Goal: Task Accomplishment & Management: Manage account settings

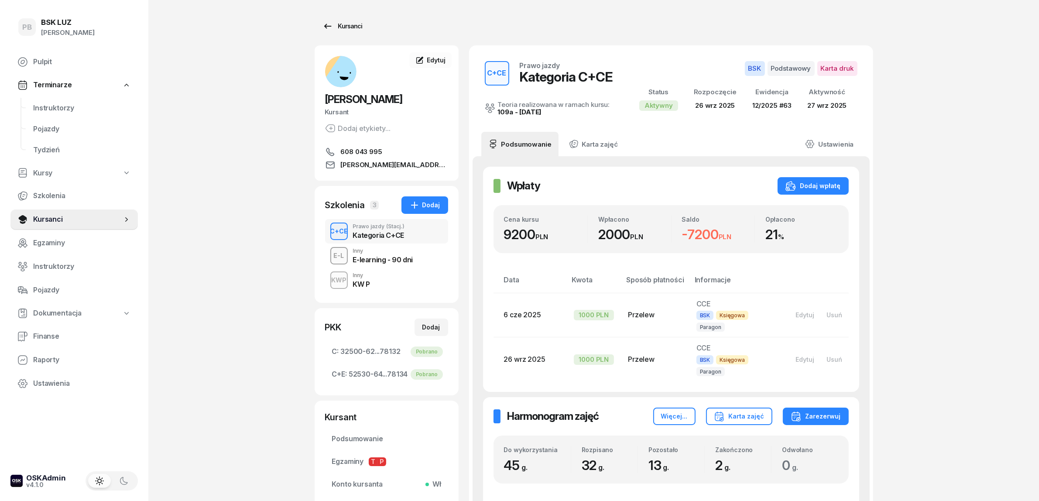
click at [356, 27] on div "Kursanci" at bounding box center [342, 26] width 40 height 10
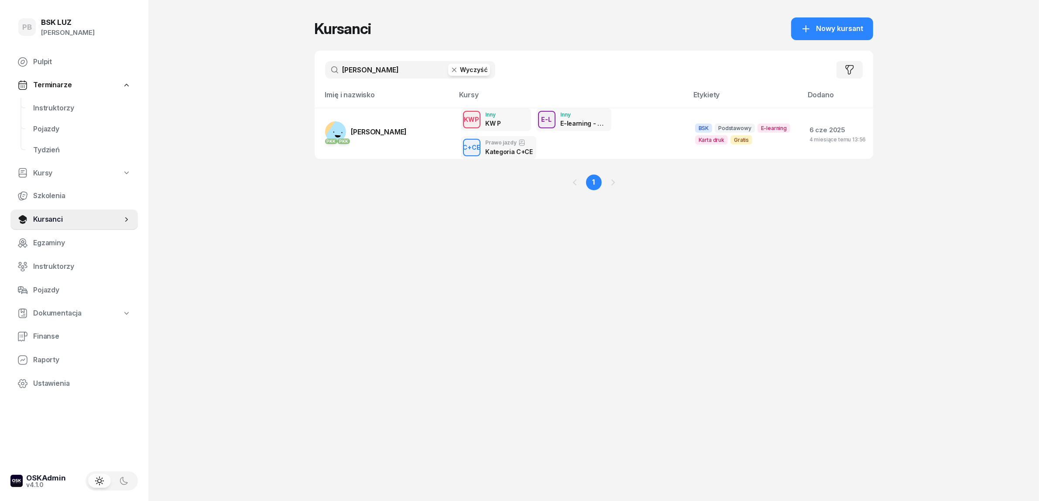
drag, startPoint x: 393, startPoint y: 71, endPoint x: 332, endPoint y: 72, distance: 60.7
click at [332, 72] on input "[PERSON_NAME]" at bounding box center [410, 69] width 170 height 17
type input "OLK"
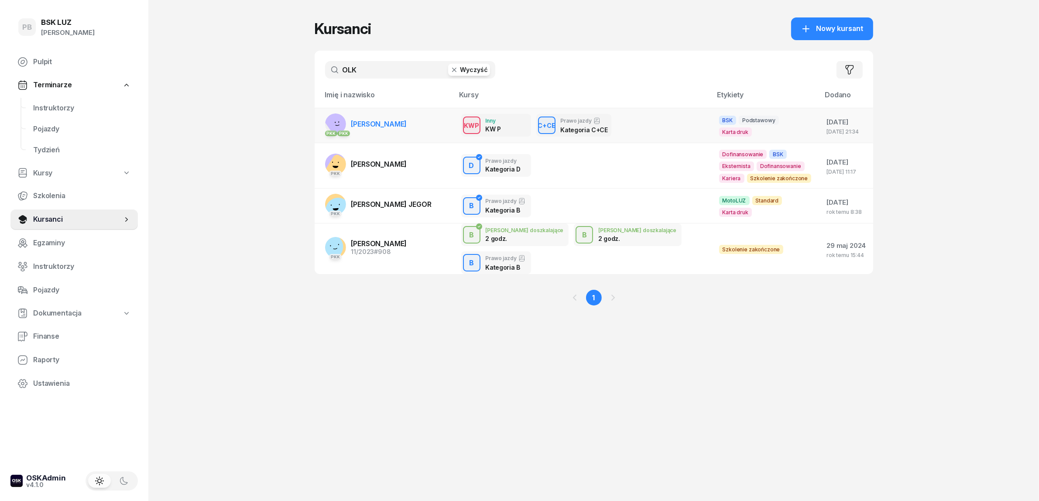
click at [379, 124] on span "[PERSON_NAME]" at bounding box center [379, 124] width 56 height 9
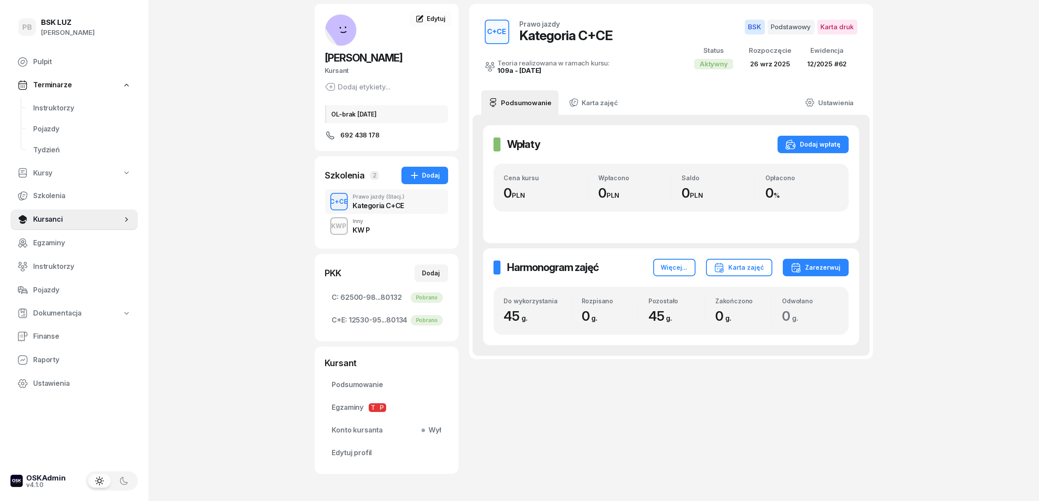
scroll to position [73, 0]
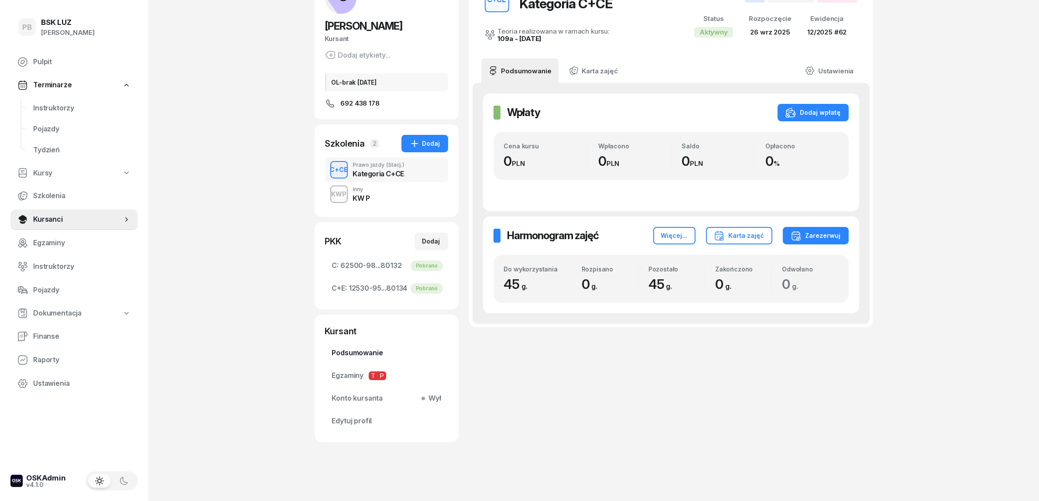
click at [361, 350] on span "Podsumowanie" at bounding box center [386, 352] width 109 height 11
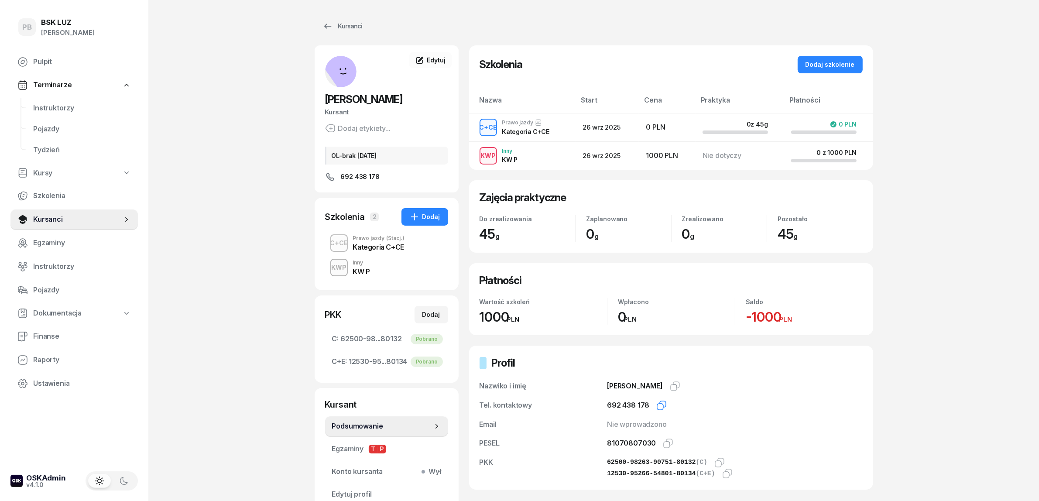
click at [660, 403] on icon "button" at bounding box center [661, 405] width 10 height 10
click at [53, 111] on span "Instruktorzy" at bounding box center [82, 108] width 98 height 11
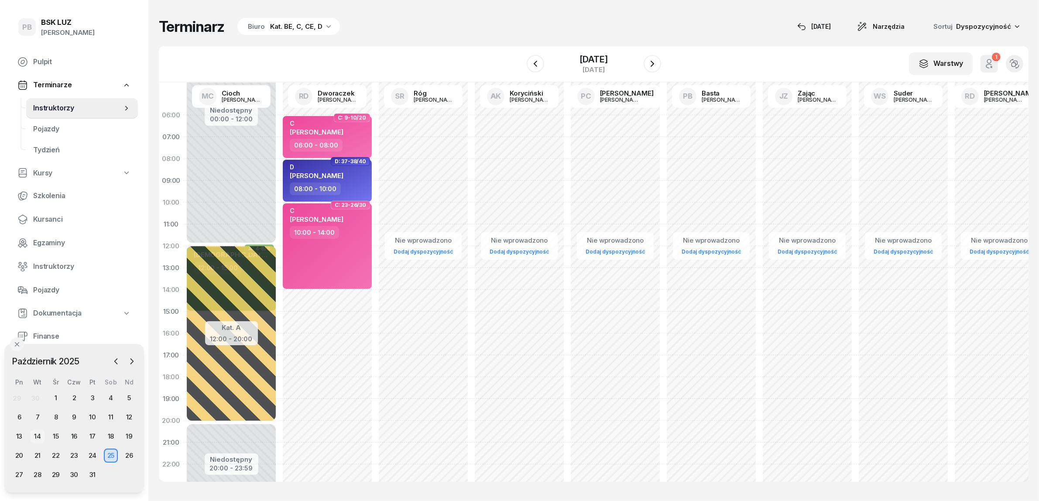
click at [35, 435] on div "14" at bounding box center [38, 436] width 14 height 14
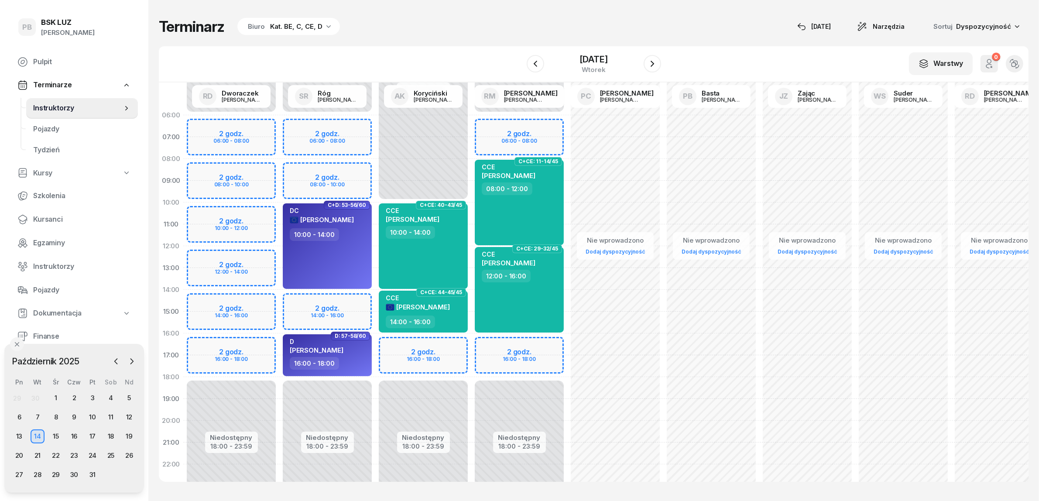
click at [282, 26] on div "Kat. BE, C, CE, D" at bounding box center [296, 26] width 52 height 10
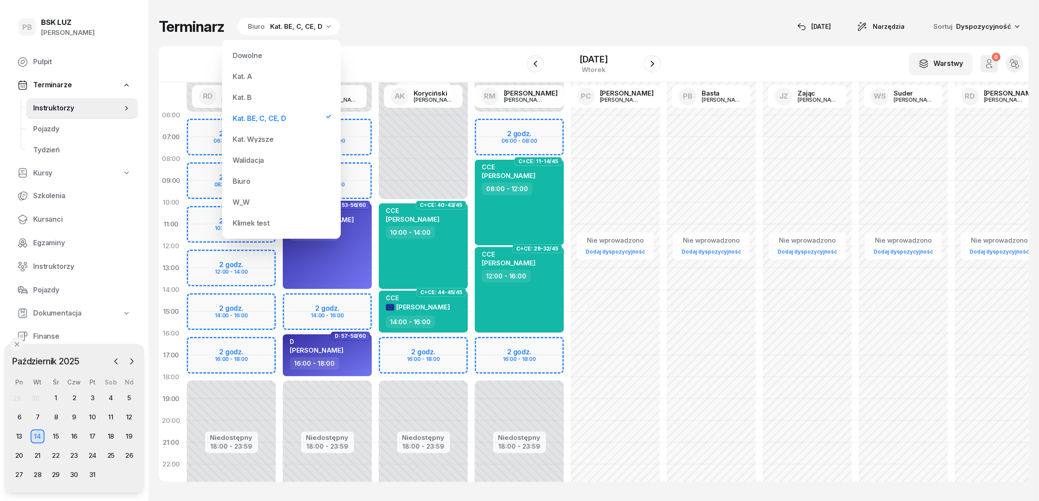
click at [261, 103] on div "Kat. B" at bounding box center [281, 97] width 105 height 17
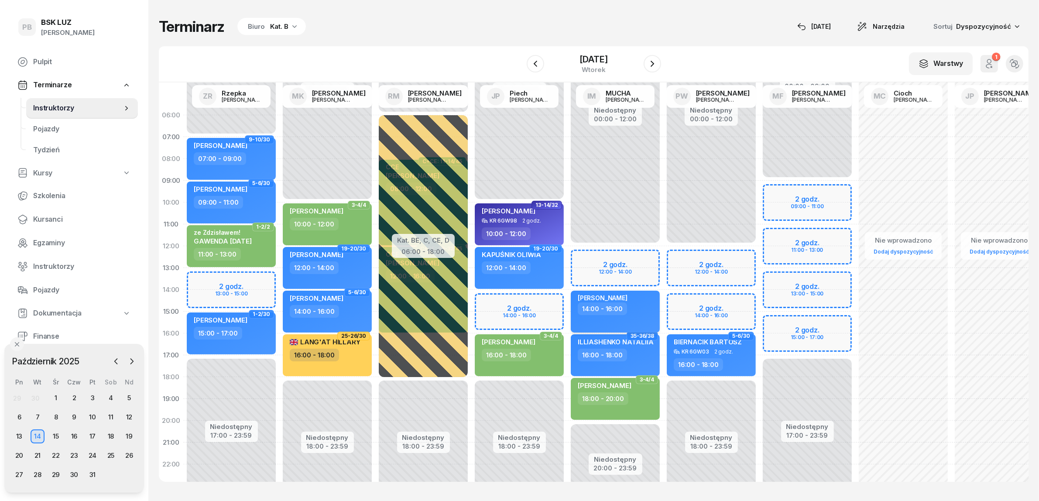
click at [642, 315] on div "14:00 - 16:00" at bounding box center [616, 308] width 77 height 13
select select "14"
select select "16"
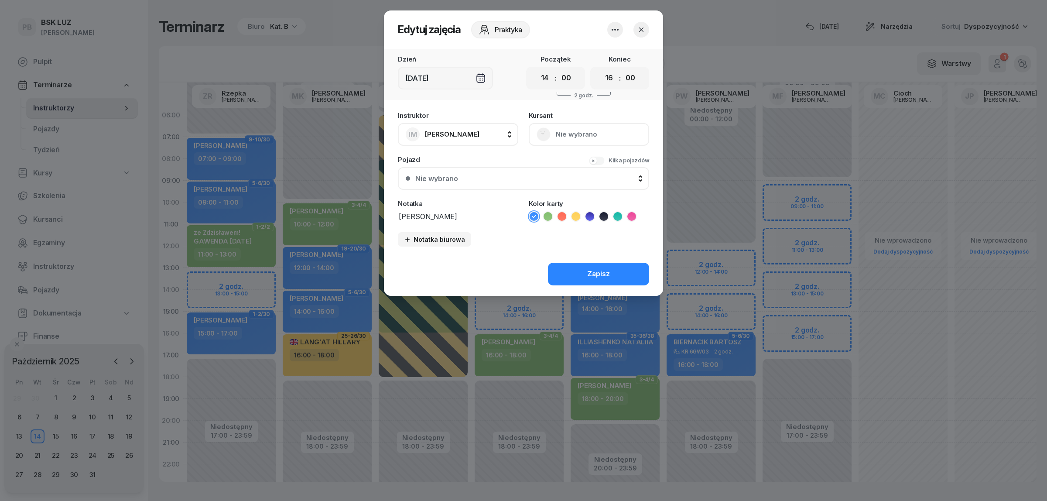
click at [618, 30] on icon "button" at bounding box center [615, 30] width 7 height 2
click at [609, 50] on link "Usuń" at bounding box center [610, 56] width 115 height 22
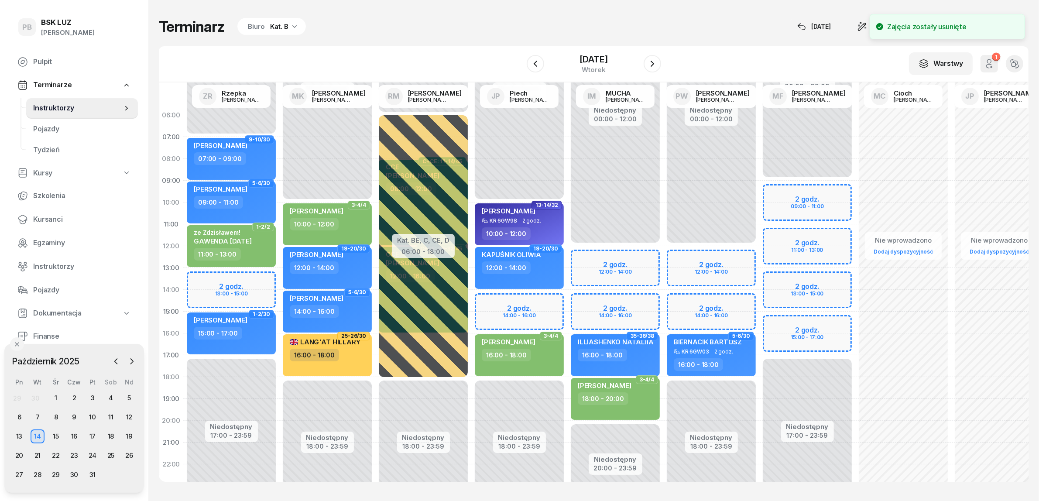
click at [588, 298] on div "Niedostępny 00:00 - 12:00 Niedostępny 20:00 - 23:59 35-36/38 ILLIASHENKO NATALI…" at bounding box center [615, 311] width 96 height 415
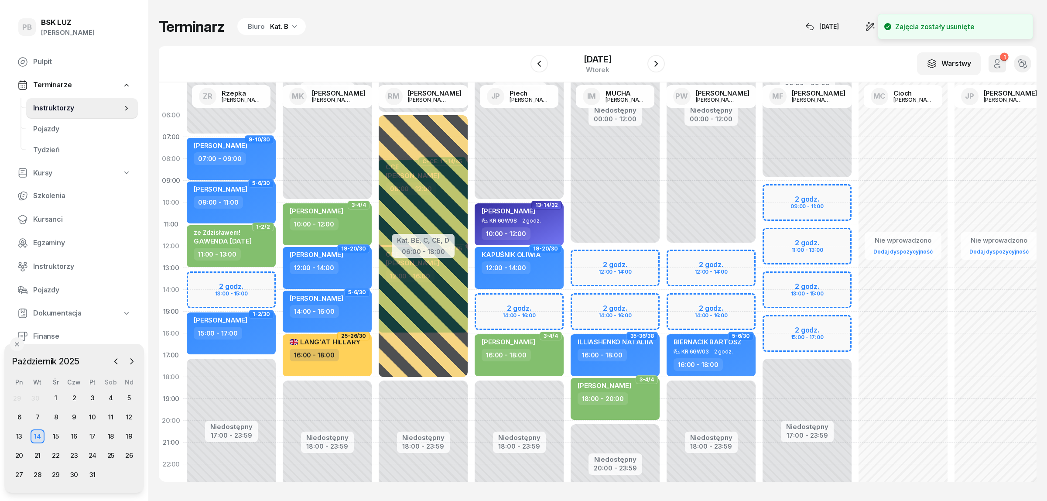
select select "14"
select select "16"
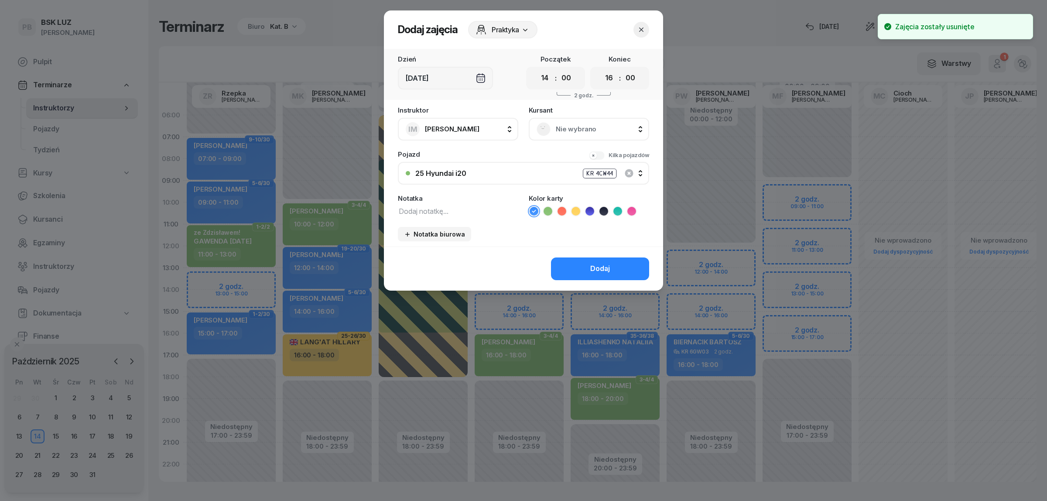
click at [598, 124] on span "Nie wybrano" at bounding box center [599, 129] width 86 height 11
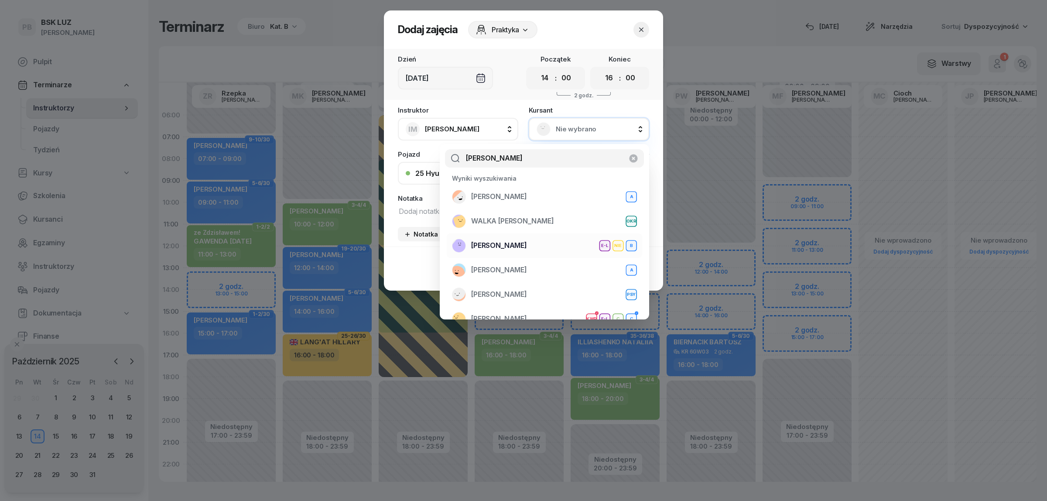
type input "[PERSON_NAME]"
click at [555, 244] on div "[PERSON_NAME] E-L NIE B" at bounding box center [544, 246] width 185 height 14
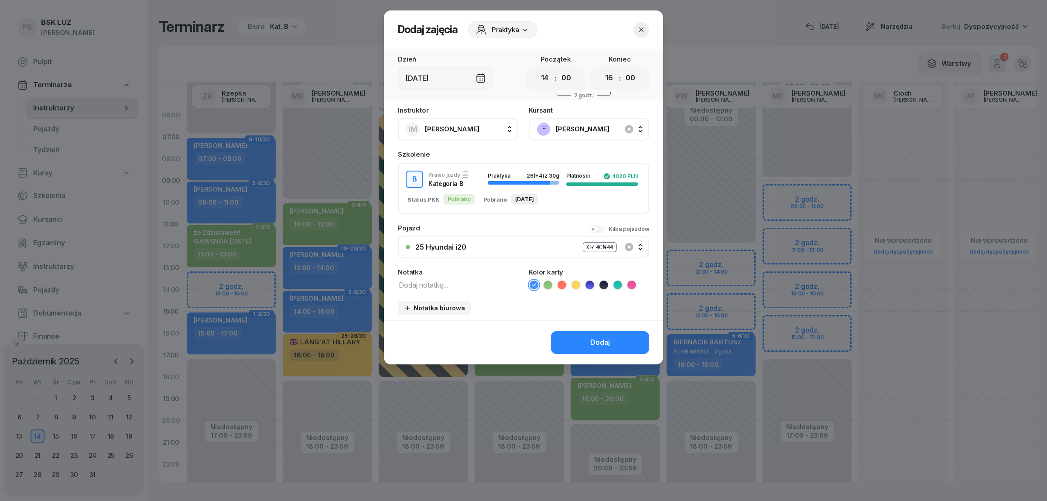
click at [547, 283] on icon at bounding box center [548, 284] width 4 height 3
click at [580, 343] on button "Dodaj" at bounding box center [600, 342] width 98 height 23
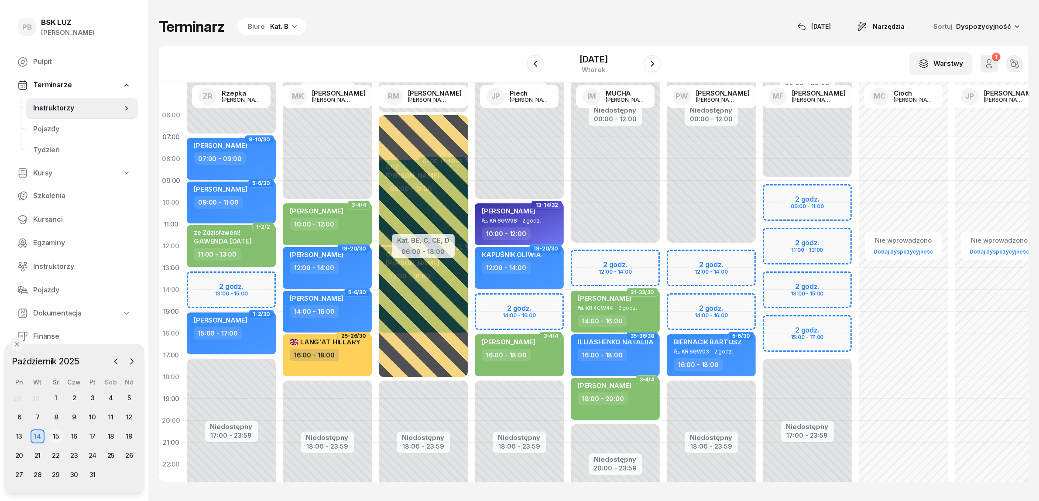
drag, startPoint x: 55, startPoint y: 433, endPoint x: 62, endPoint y: 437, distance: 8.0
click at [55, 432] on div "15" at bounding box center [56, 436] width 14 height 14
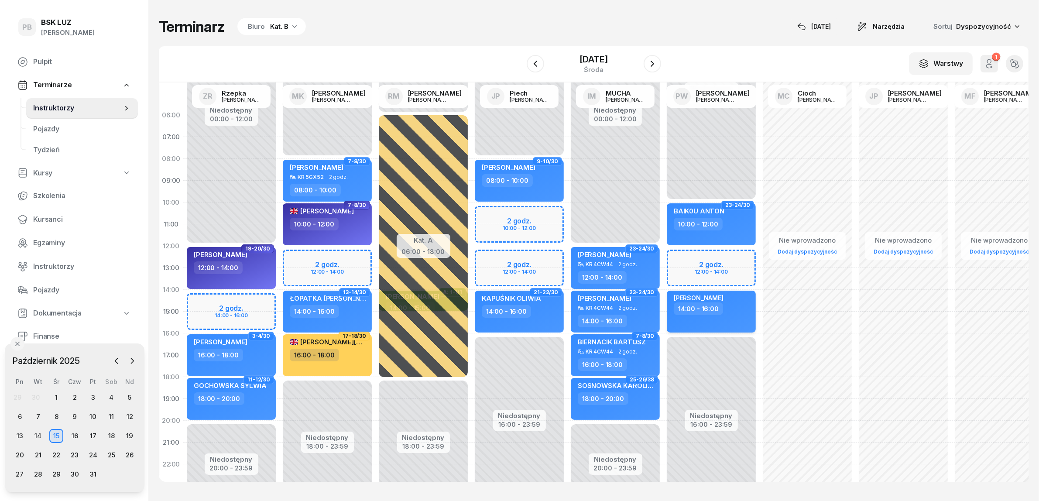
click at [714, 312] on div "14:00 - 16:00" at bounding box center [698, 308] width 49 height 13
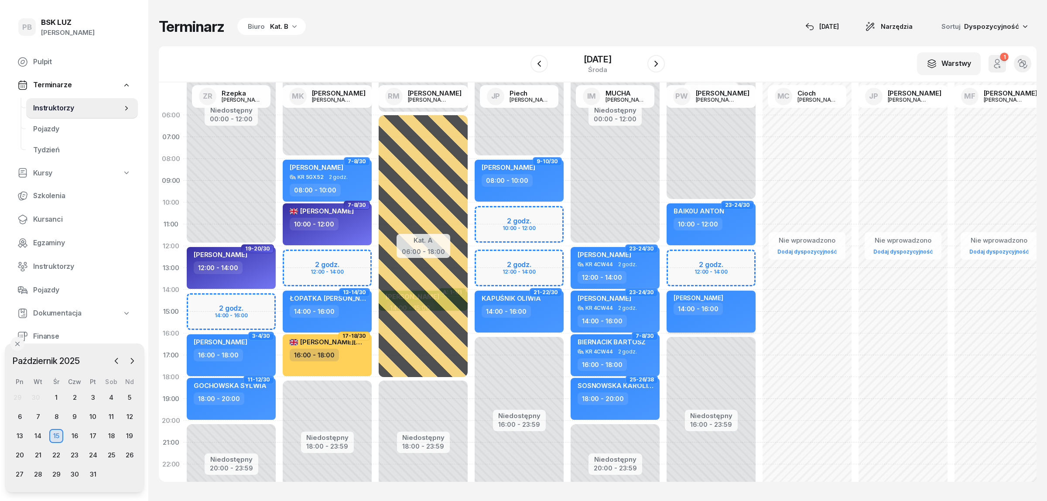
select select "14"
select select "16"
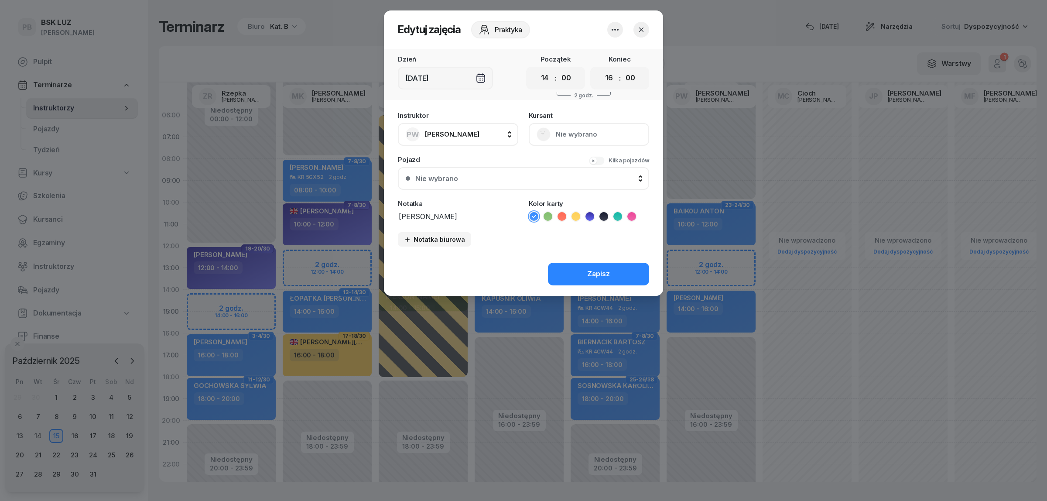
click at [611, 31] on icon "button" at bounding box center [615, 29] width 10 height 10
click at [600, 51] on link "Usuń" at bounding box center [610, 56] width 115 height 22
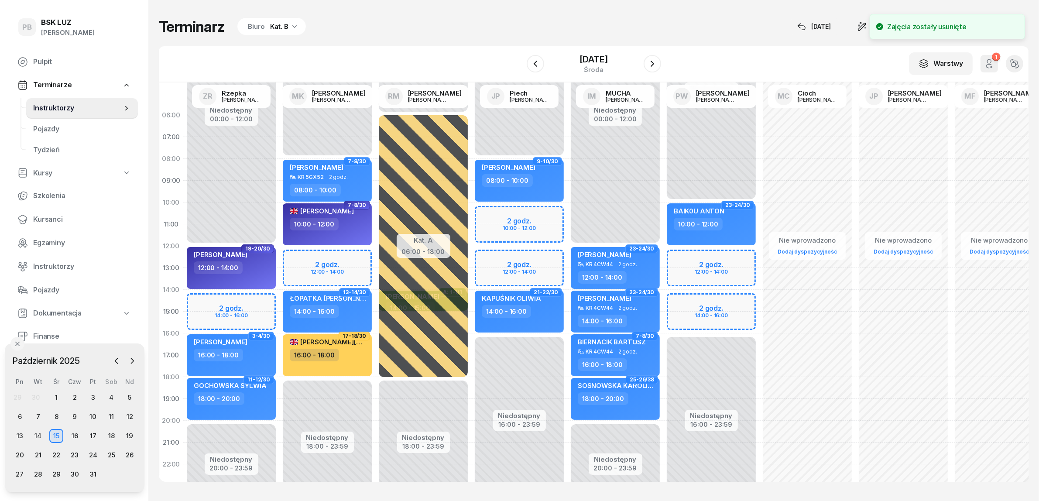
click at [683, 299] on div "Niedostępny 00:00 - 10:00 Niedostępny 16:00 - 23:59 23-24/30 BAIK0U ANTON 10:00…" at bounding box center [711, 311] width 96 height 415
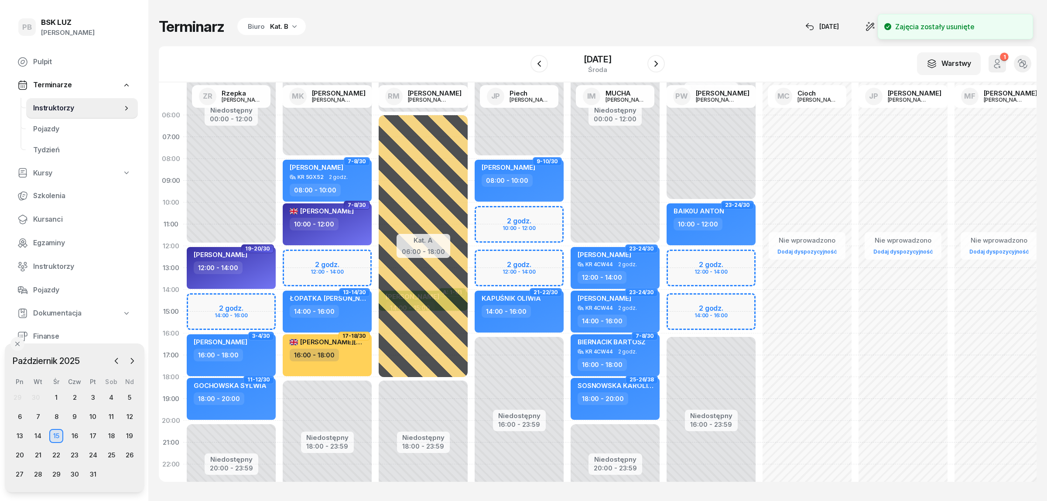
select select "14"
select select "16"
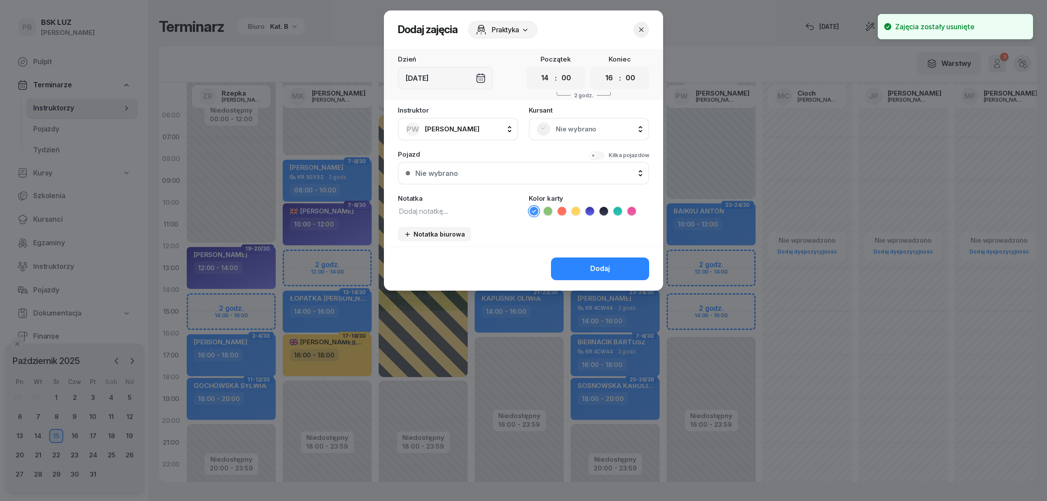
drag, startPoint x: 573, startPoint y: 117, endPoint x: 573, endPoint y: 121, distance: 4.4
click at [573, 118] on div "Nie wybrano" at bounding box center [589, 129] width 120 height 23
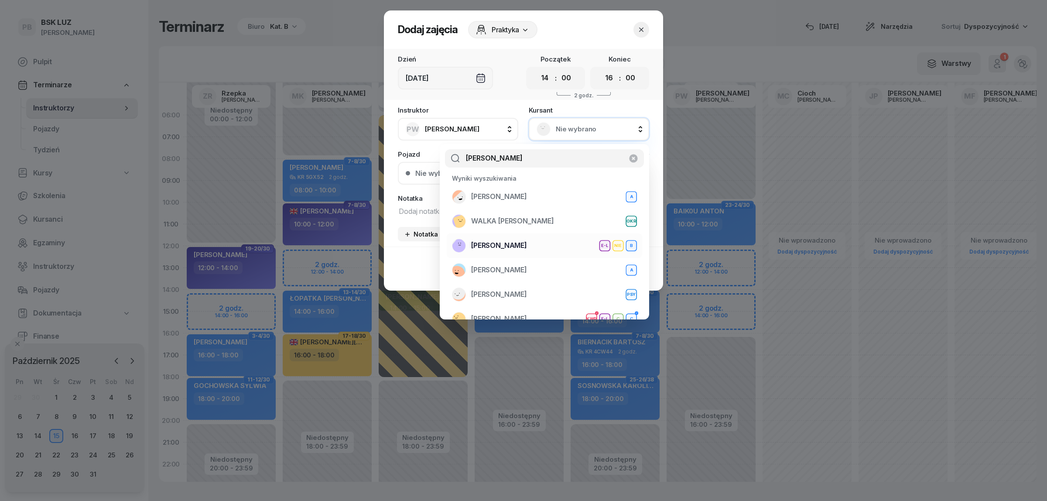
type input "[PERSON_NAME]"
click at [527, 244] on span "[PERSON_NAME]" at bounding box center [499, 245] width 56 height 11
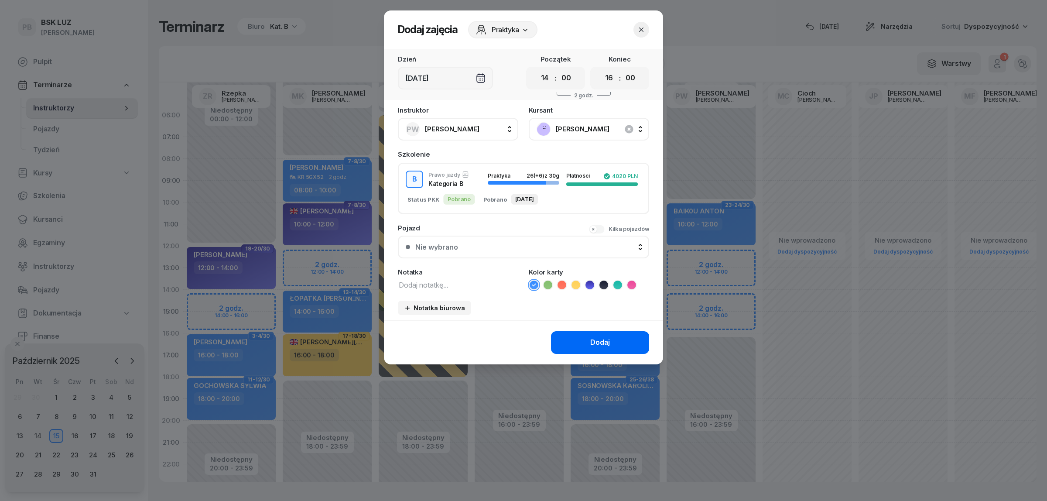
click at [580, 337] on button "Dodaj" at bounding box center [600, 342] width 98 height 23
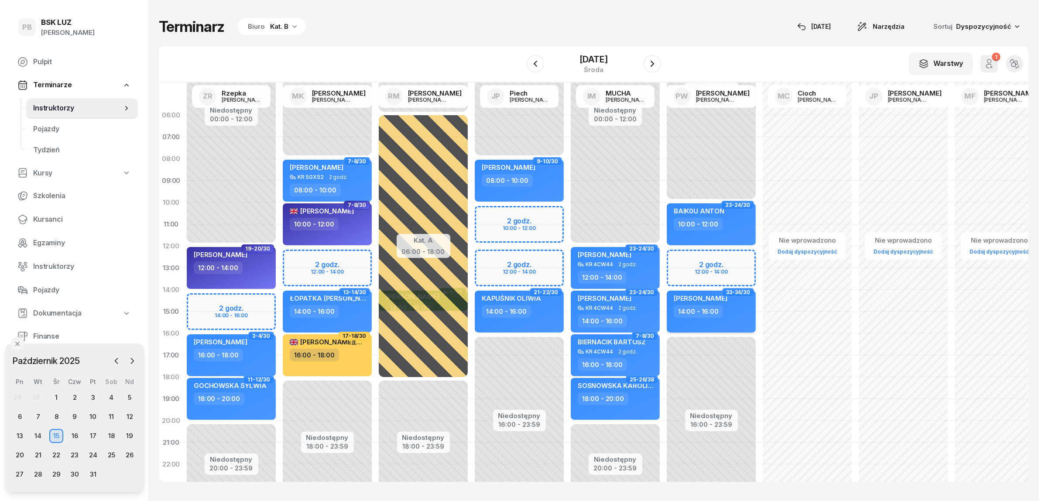
click at [745, 319] on div "[PERSON_NAME] 14:00 - 16:00" at bounding box center [711, 312] width 89 height 42
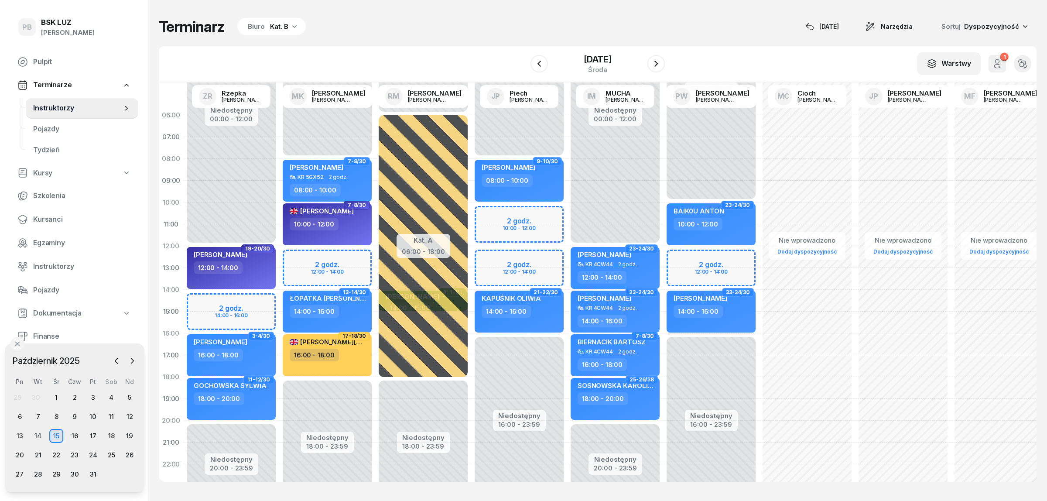
select select "14"
select select "16"
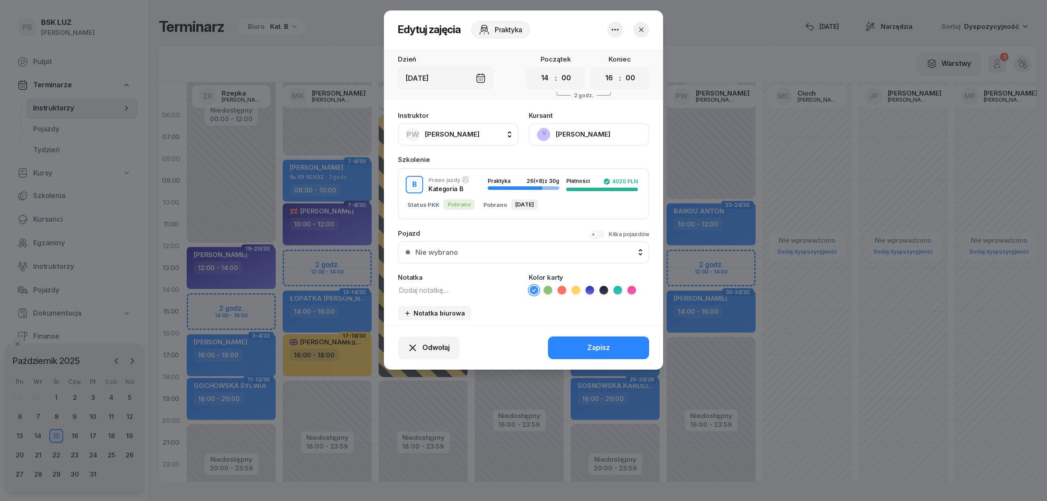
click at [548, 289] on icon at bounding box center [548, 290] width 9 height 9
click at [573, 346] on button "Zapisz" at bounding box center [598, 347] width 101 height 23
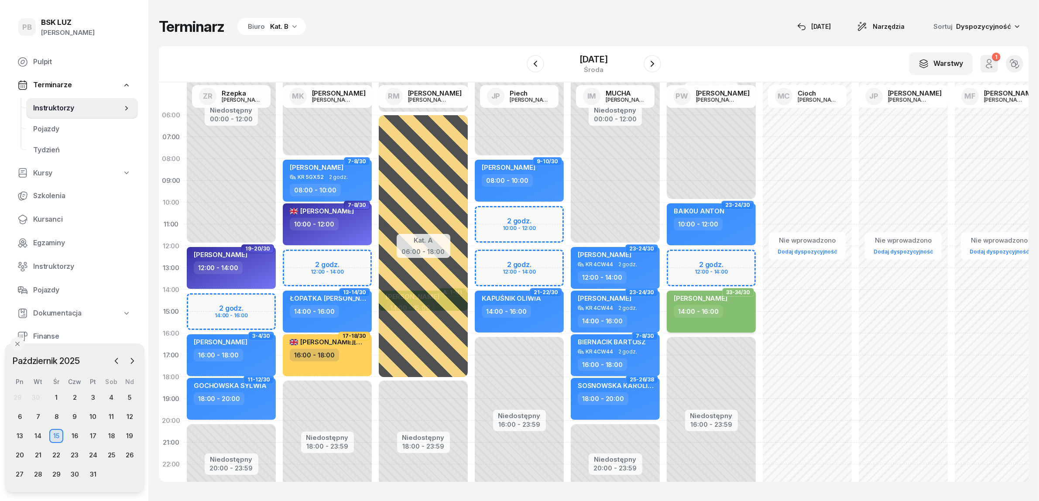
click at [710, 300] on span "[PERSON_NAME]" at bounding box center [701, 298] width 54 height 8
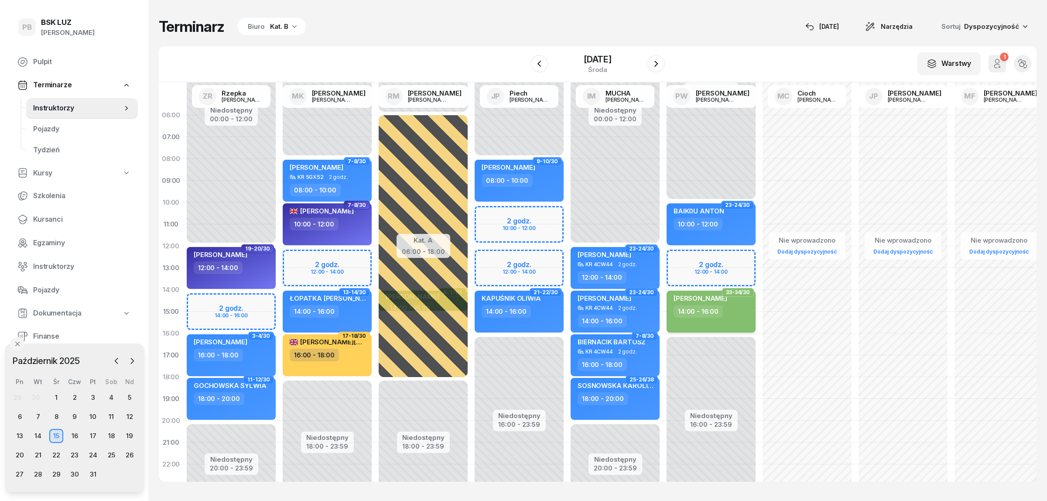
select select "14"
select select "16"
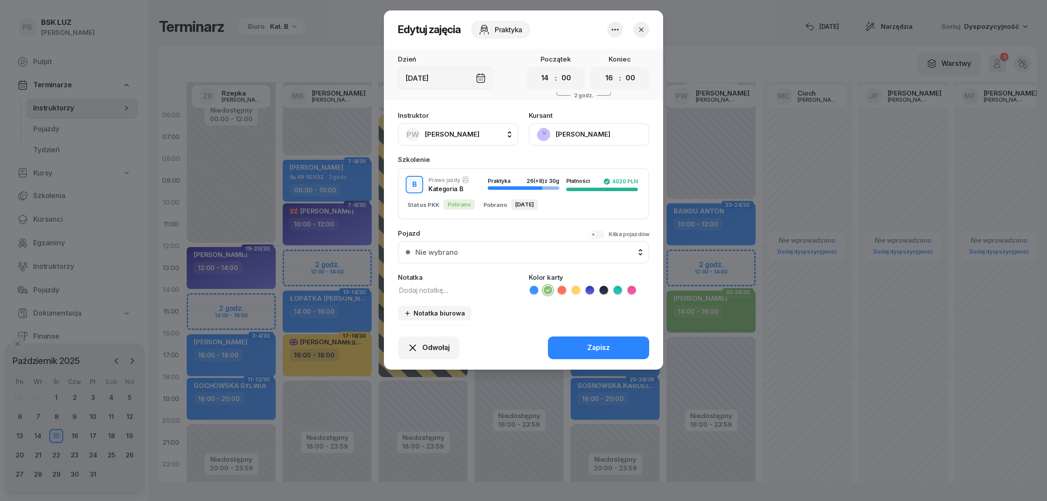
click at [575, 130] on button "[PERSON_NAME]" at bounding box center [589, 134] width 120 height 23
click at [563, 159] on div "Otwórz profil" at bounding box center [557, 163] width 42 height 11
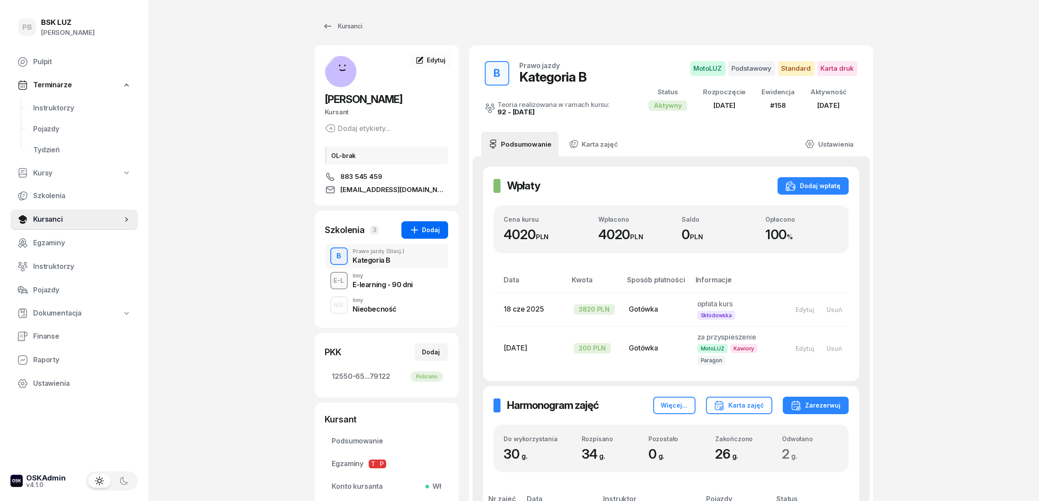
click at [441, 232] on button "Dodaj" at bounding box center [424, 229] width 47 height 17
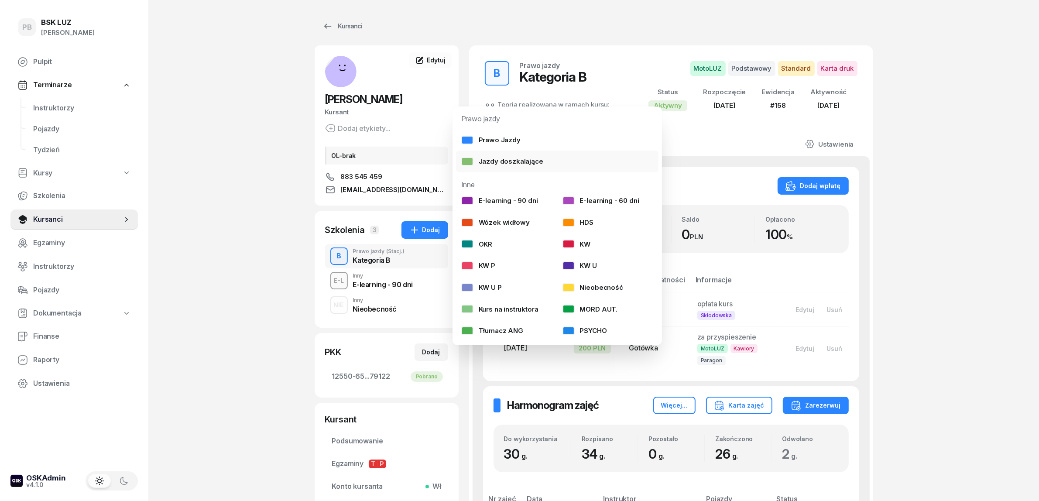
click at [504, 159] on div "Jazdy doszkalające" at bounding box center [502, 161] width 82 height 11
select select "B"
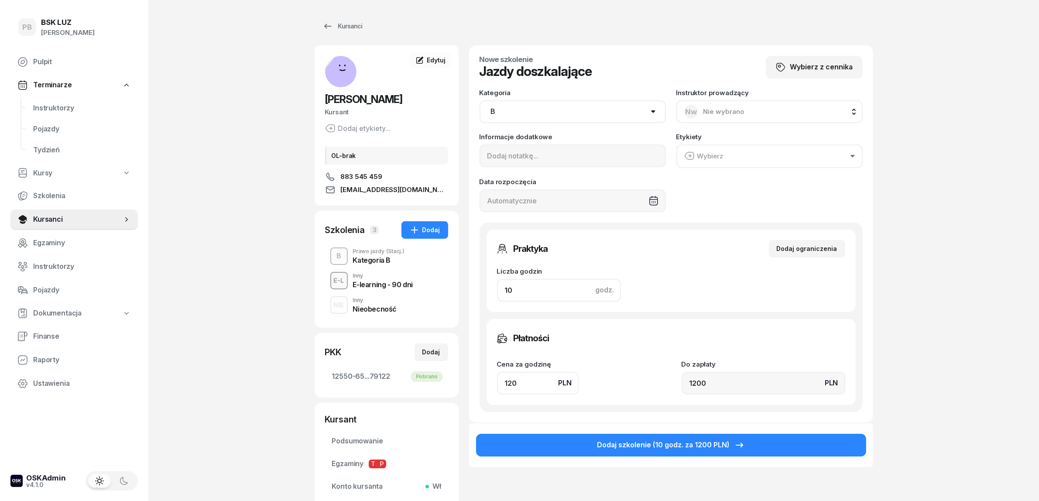
drag, startPoint x: 520, startPoint y: 295, endPoint x: 474, endPoint y: 291, distance: 46.4
click at [474, 291] on div "Nowe szkolenie Jazdy doszkalające Wybierz z cennika Kategoria AM A1 A2 A B1 B B…" at bounding box center [671, 233] width 404 height 377
type input "4"
type input "480"
type input "4"
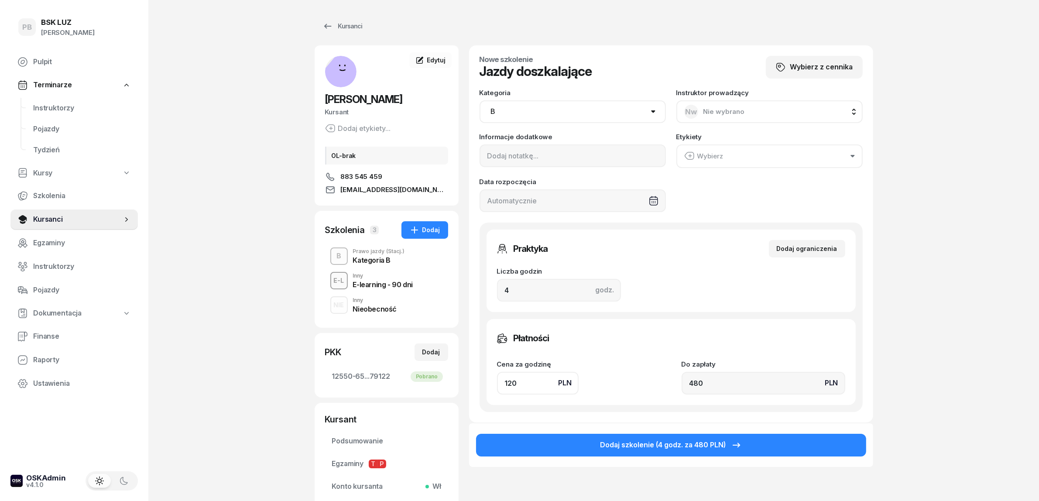
drag, startPoint x: 524, startPoint y: 384, endPoint x: 465, endPoint y: 387, distance: 58.6
click at [465, 387] on div "[PERSON_NAME] etykiety... OL-brak 883 545 459 [EMAIL_ADDRESS][DOMAIN_NAME] AM […" at bounding box center [594, 287] width 559 height 485
type input "1"
type input "4"
type input "13"
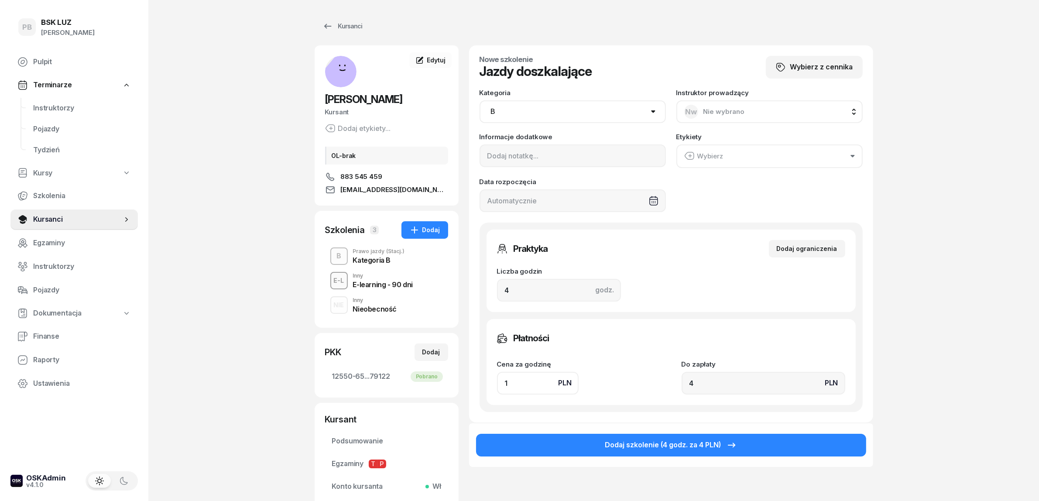
type input "52"
type input "130"
type input "520"
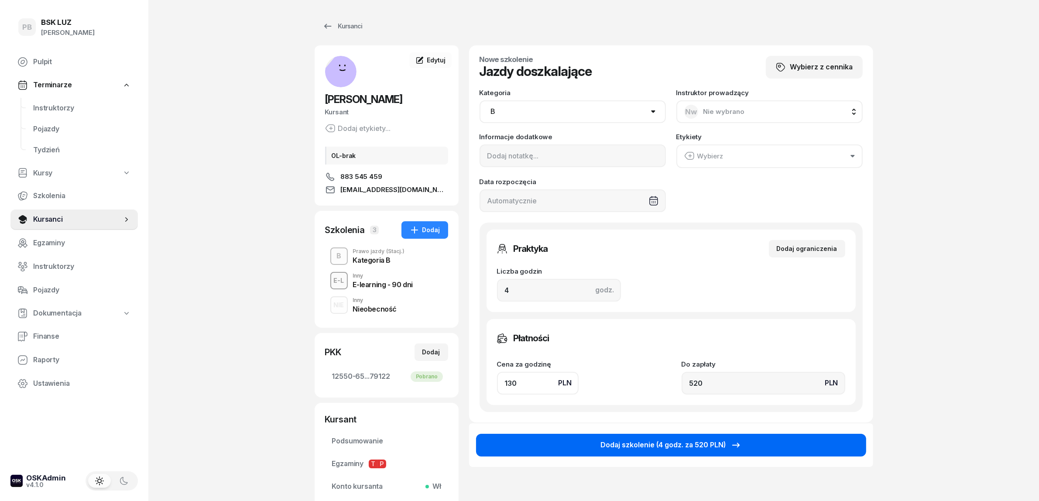
type input "130"
click at [593, 438] on button "Dodaj szkolenie (4 godz. za 520 PLN)" at bounding box center [671, 445] width 390 height 23
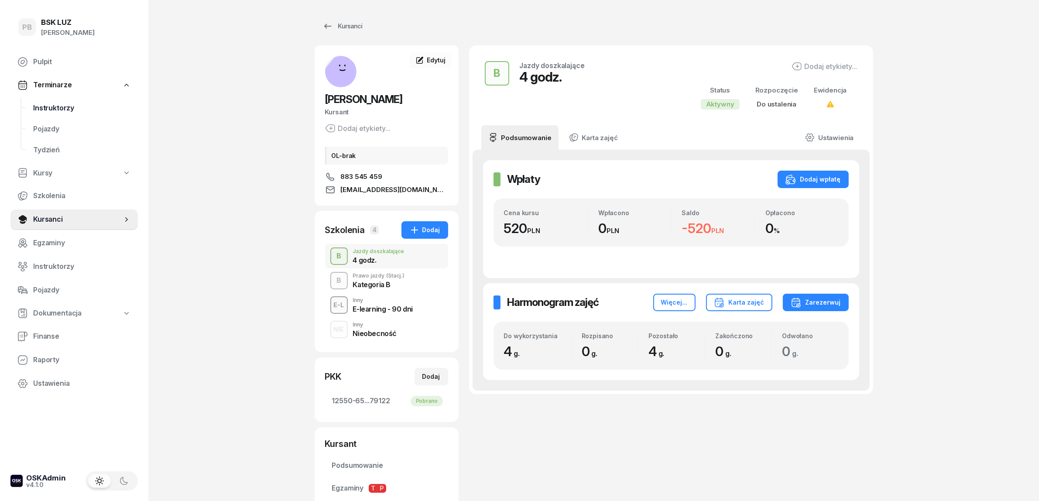
click at [53, 107] on span "Instruktorzy" at bounding box center [82, 108] width 98 height 11
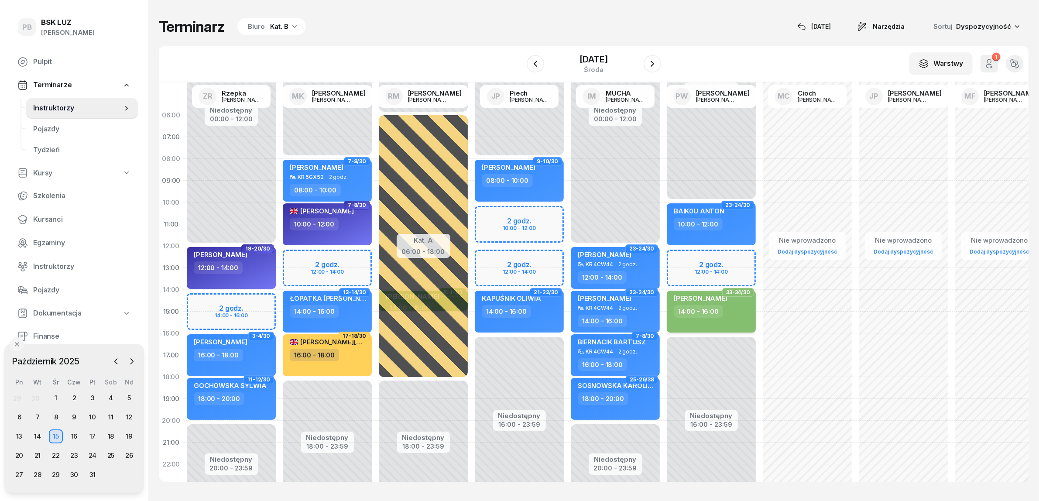
click at [732, 315] on div "14:00 - 16:00" at bounding box center [712, 311] width 77 height 13
select select "14"
select select "16"
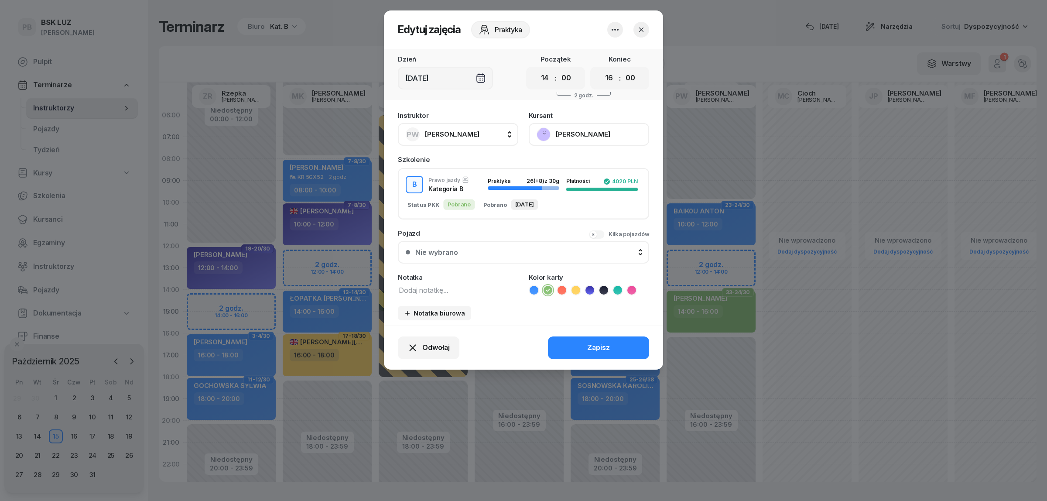
click at [616, 27] on icon "button" at bounding box center [615, 29] width 10 height 10
click at [602, 57] on link "Usuń" at bounding box center [610, 56] width 115 height 22
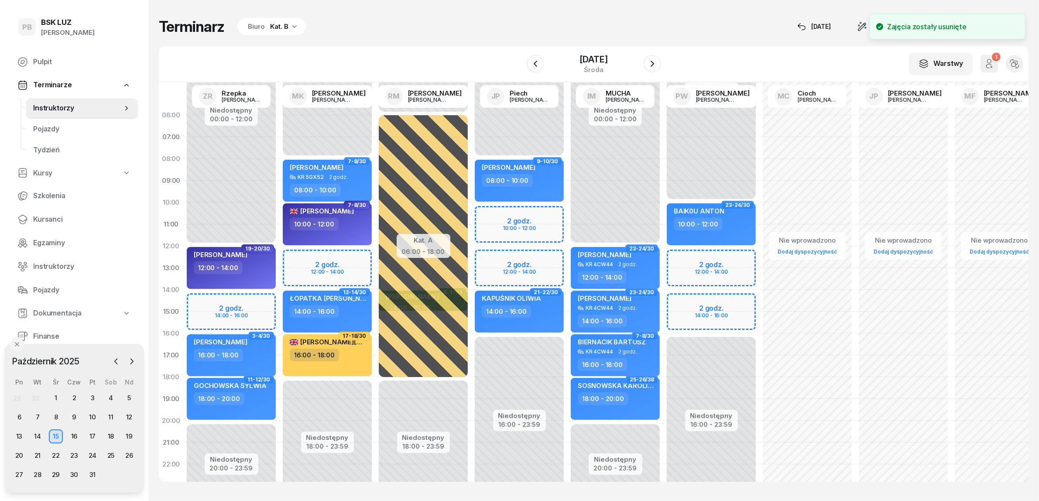
click at [697, 303] on div "Niedostępny 00:00 - 10:00 Niedostępny 16:00 - 23:59 23-24/30 BAIK0U ANTON 10:00…" at bounding box center [711, 311] width 96 height 415
select select "14"
select select "16"
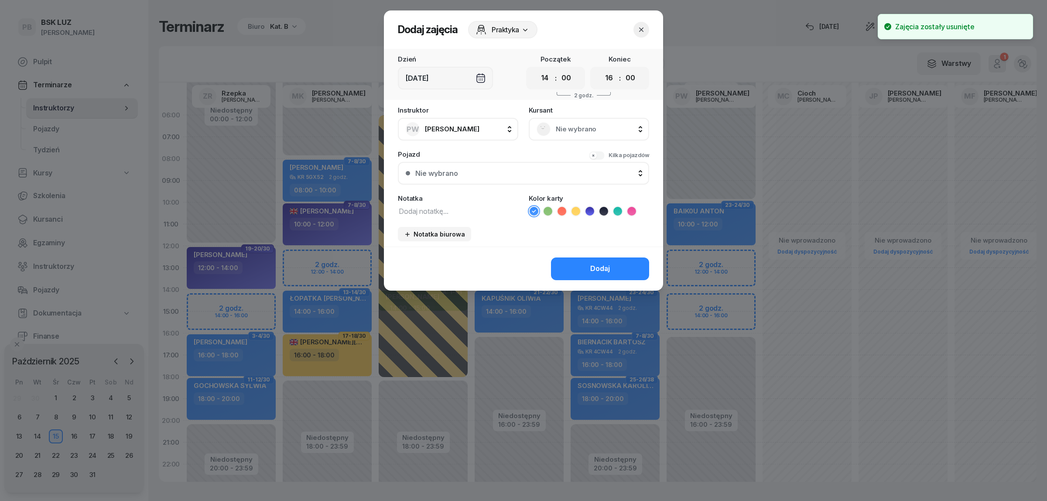
click at [590, 125] on span "Nie wybrano" at bounding box center [599, 129] width 86 height 11
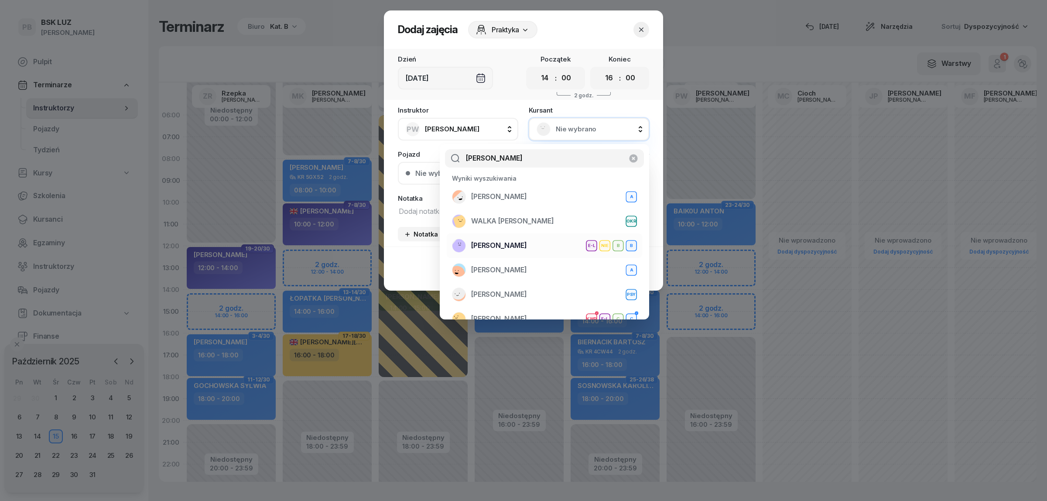
type input "[PERSON_NAME]"
click at [527, 245] on span "[PERSON_NAME]" at bounding box center [499, 245] width 56 height 11
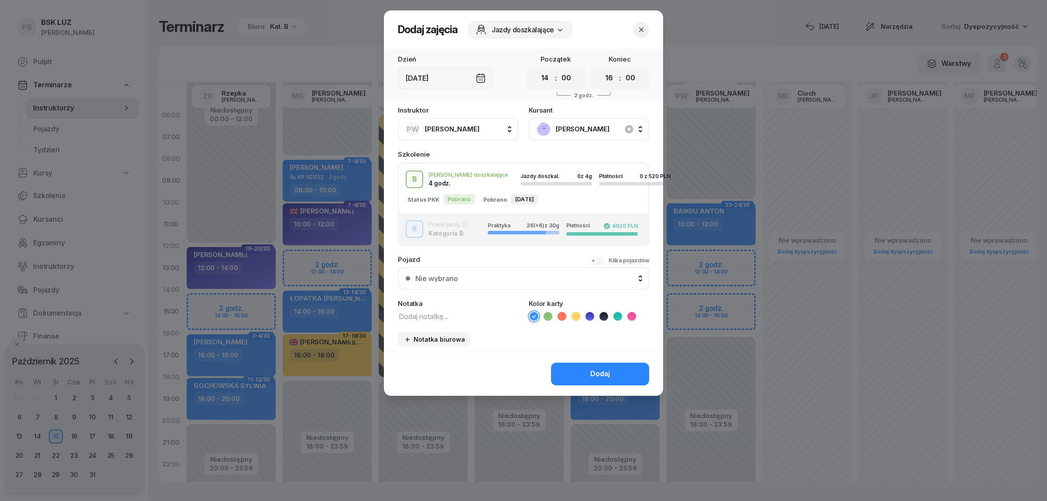
click at [550, 315] on icon at bounding box center [548, 316] width 9 height 9
click at [577, 378] on button "Dodaj" at bounding box center [600, 374] width 98 height 23
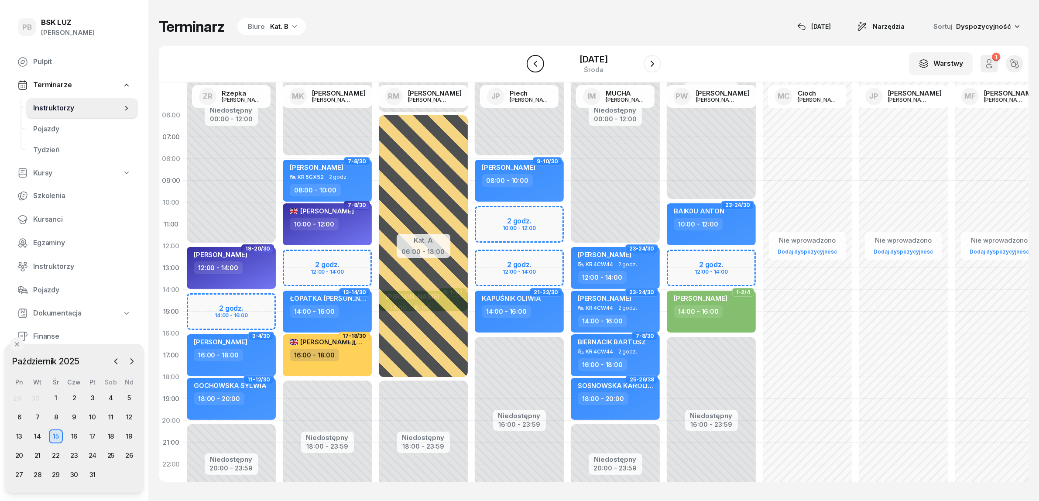
click at [530, 62] on icon "button" at bounding box center [535, 63] width 10 height 10
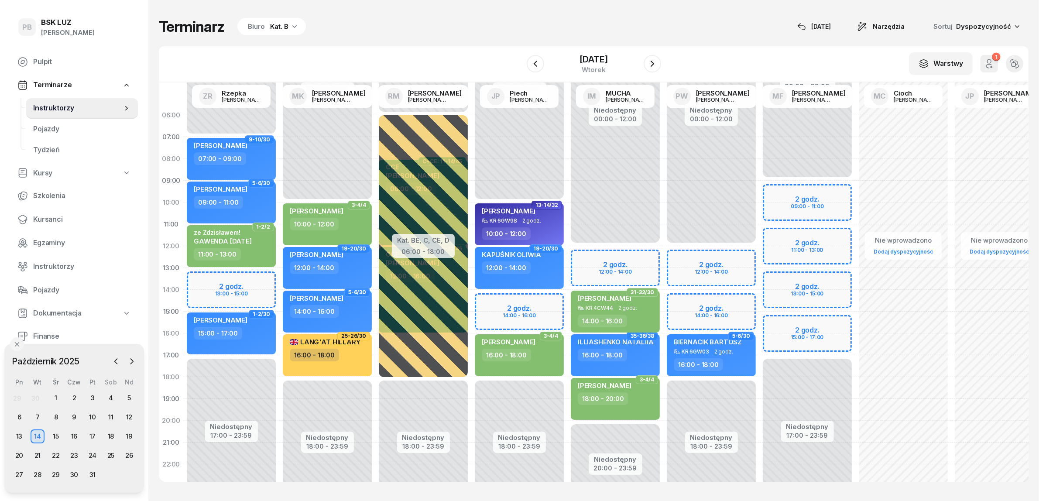
click at [662, 313] on div "31-32/30 [PERSON_NAME] 4CW44 2 godz. 14:00 - 16:00" at bounding box center [615, 312] width 96 height 44
select select "14"
select select "16"
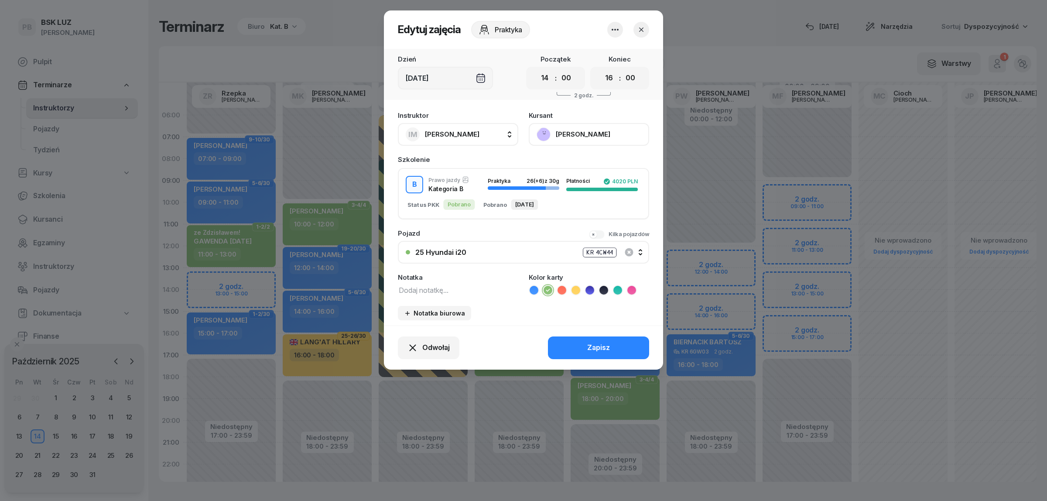
click at [616, 28] on icon "button" at bounding box center [615, 29] width 10 height 10
click at [610, 55] on link "Usuń" at bounding box center [610, 56] width 115 height 22
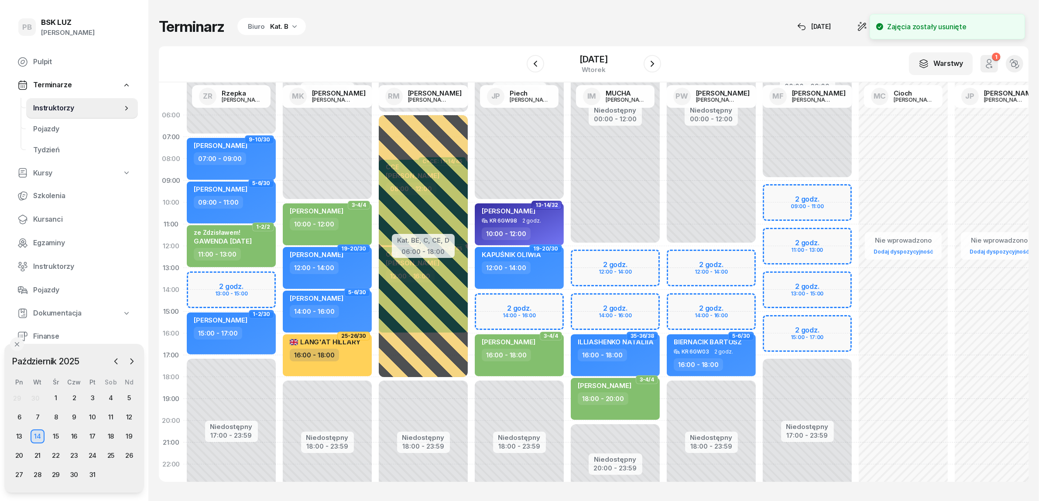
click at [599, 301] on div "Niedostępny 00:00 - 12:00 Niedostępny 20:00 - 23:59 35-36/38 ILLIASHENKO NATALI…" at bounding box center [615, 311] width 96 height 415
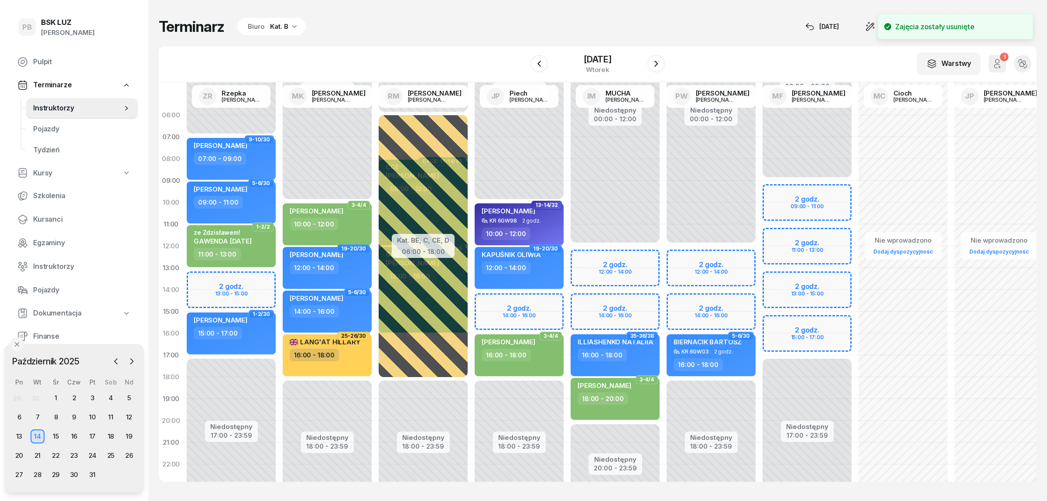
select select "14"
select select "16"
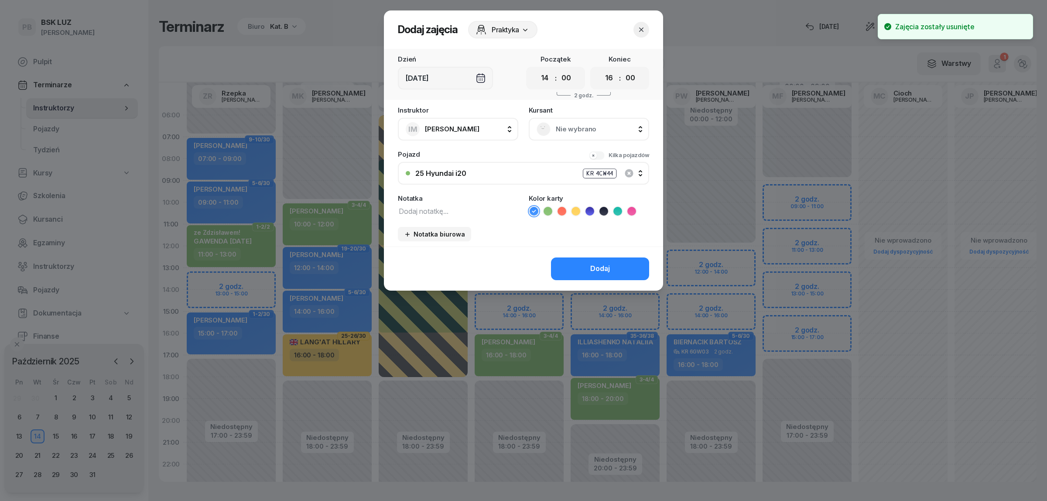
click at [577, 130] on span "Nie wybrano" at bounding box center [599, 129] width 86 height 11
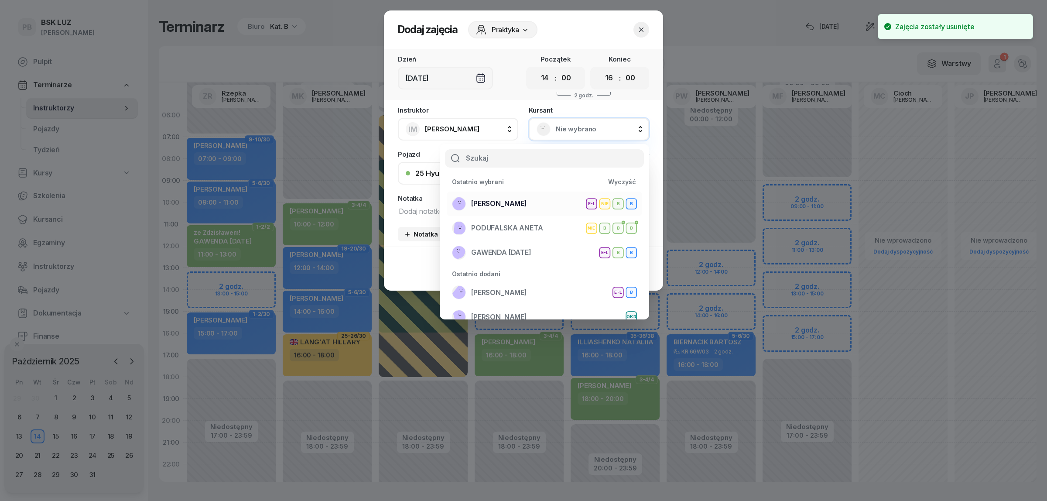
click at [526, 203] on span "[PERSON_NAME]" at bounding box center [499, 203] width 56 height 11
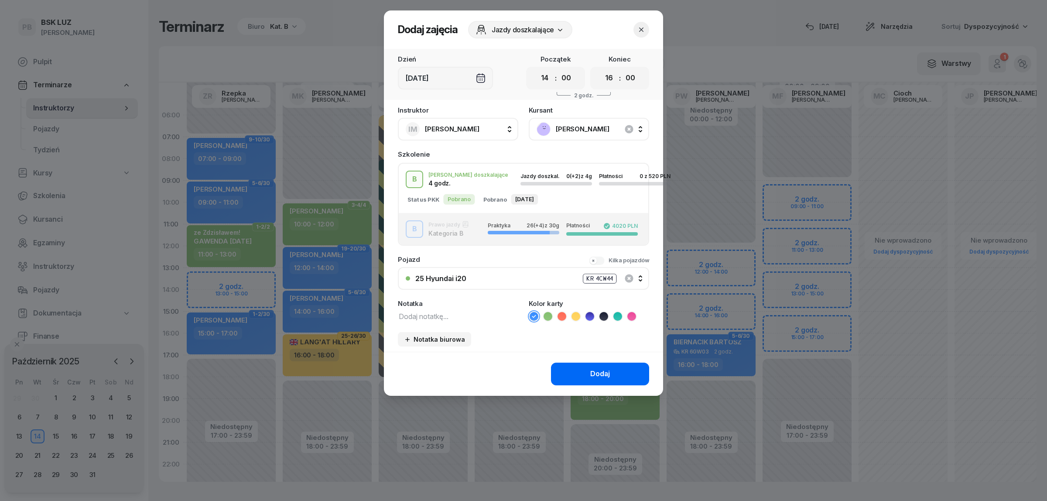
click at [570, 367] on button "Dodaj" at bounding box center [600, 374] width 98 height 23
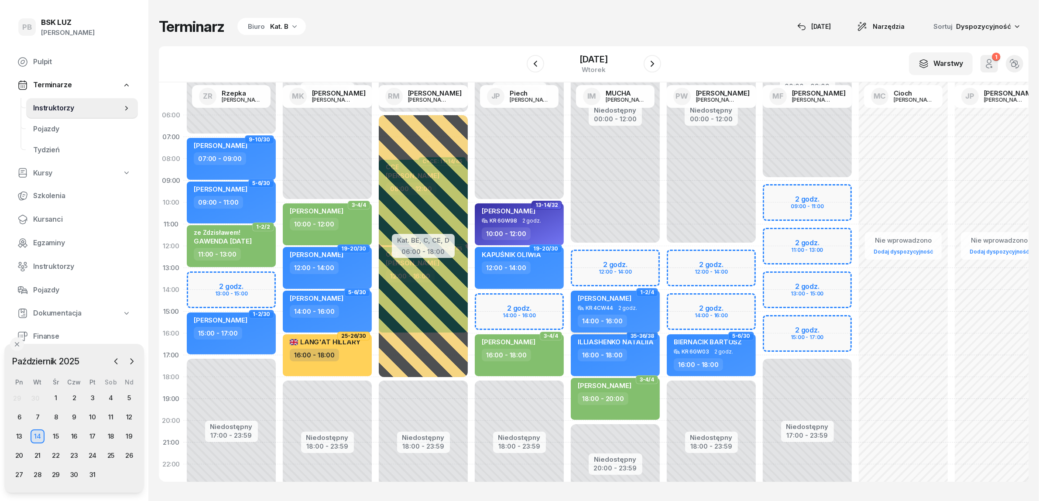
click at [646, 315] on div "14:00 - 16:00" at bounding box center [616, 321] width 77 height 13
select select "14"
select select "16"
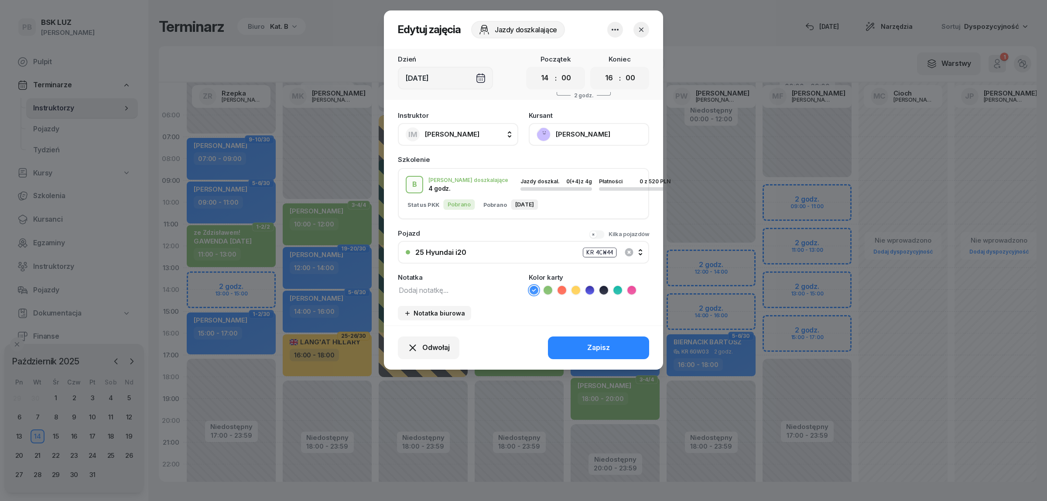
click at [550, 287] on icon at bounding box center [548, 290] width 9 height 9
click at [559, 343] on button "Zapisz" at bounding box center [598, 347] width 101 height 23
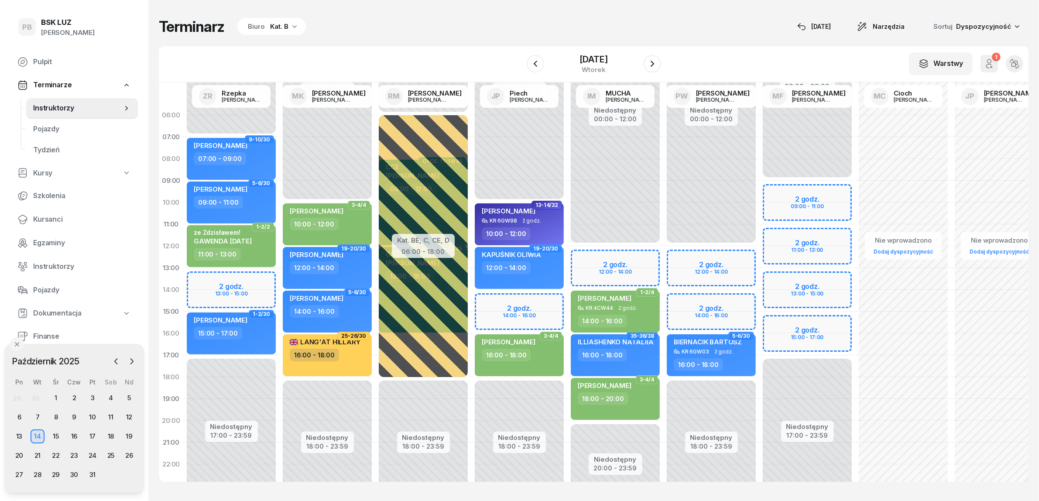
click at [583, 21] on div "Terminarz Biuro Kat. B [DATE] Narzędzia Sortuj Dyspozycyjność" at bounding box center [594, 26] width 870 height 18
click at [513, 2] on div "Terminarz Biuro Kat. B [DATE] Narzędzia Sortuj Dyspozycyjność W Wybierz AK [PER…" at bounding box center [594, 249] width 870 height 499
click at [595, 292] on div "[PERSON_NAME] KR 4CW44 2 godz. 14:00 - 16:00" at bounding box center [615, 312] width 89 height 42
select select "14"
select select "16"
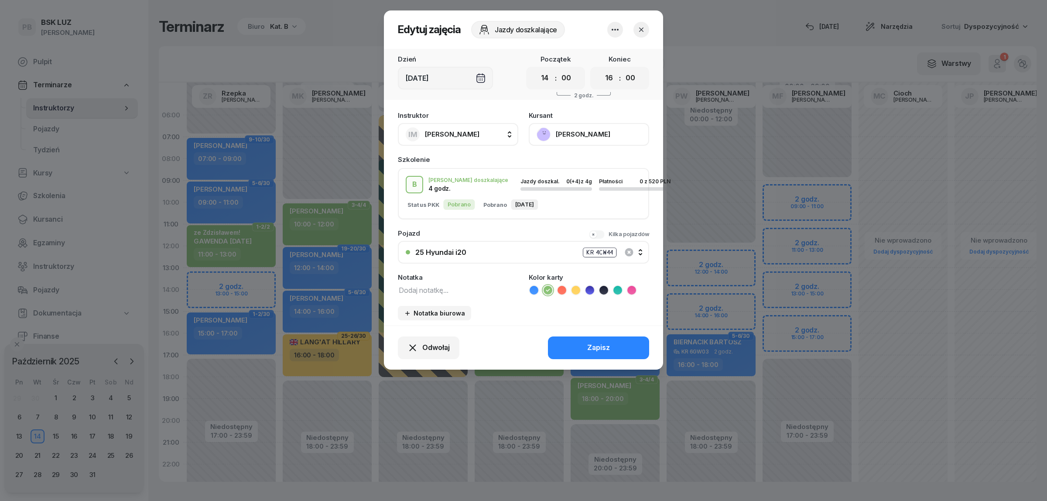
click at [603, 137] on button "[PERSON_NAME]" at bounding box center [589, 134] width 120 height 23
click at [597, 162] on link "Otwórz profil" at bounding box center [588, 164] width 115 height 22
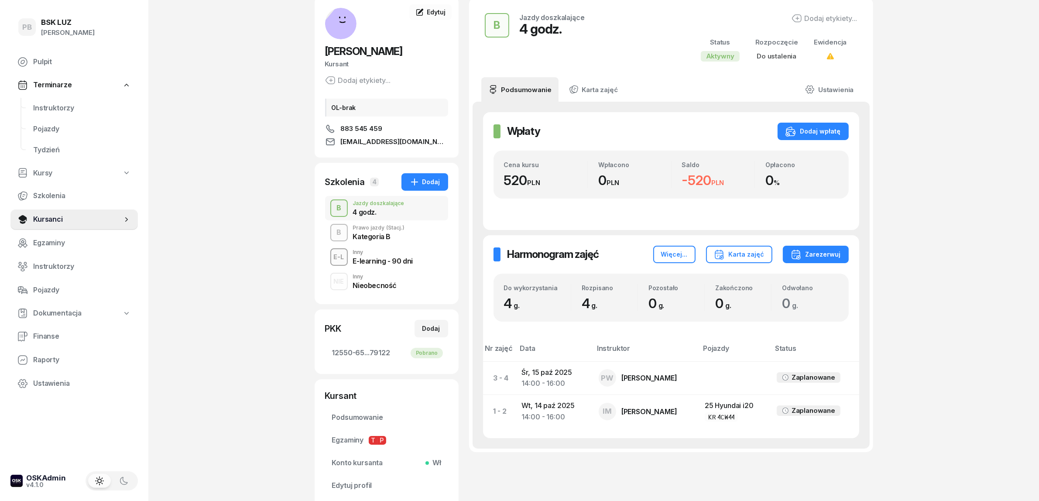
scroll to position [109, 0]
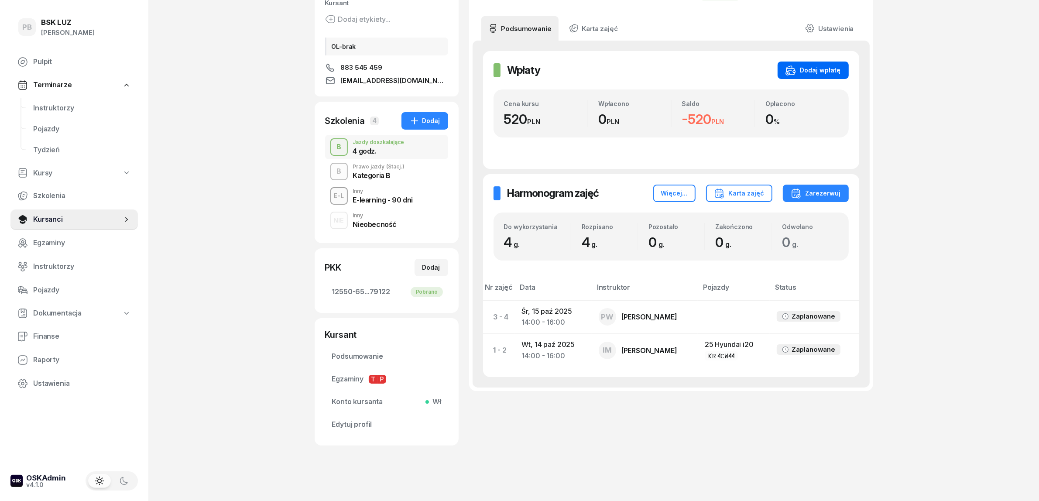
click at [823, 70] on div "Dodaj wpłatę" at bounding box center [813, 70] width 55 height 10
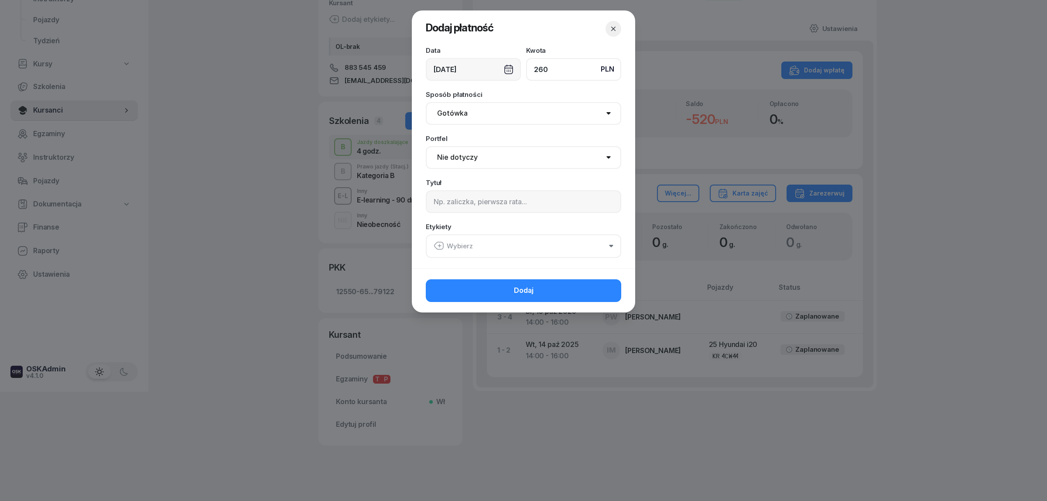
type input "260"
click at [556, 116] on select "Gotówka Karta Przelew Płatności online BLIK" at bounding box center [524, 113] width 196 height 23
select select "card"
click at [426, 102] on select "Gotówka Karta Przelew Płatności online BLIK" at bounding box center [524, 113] width 196 height 23
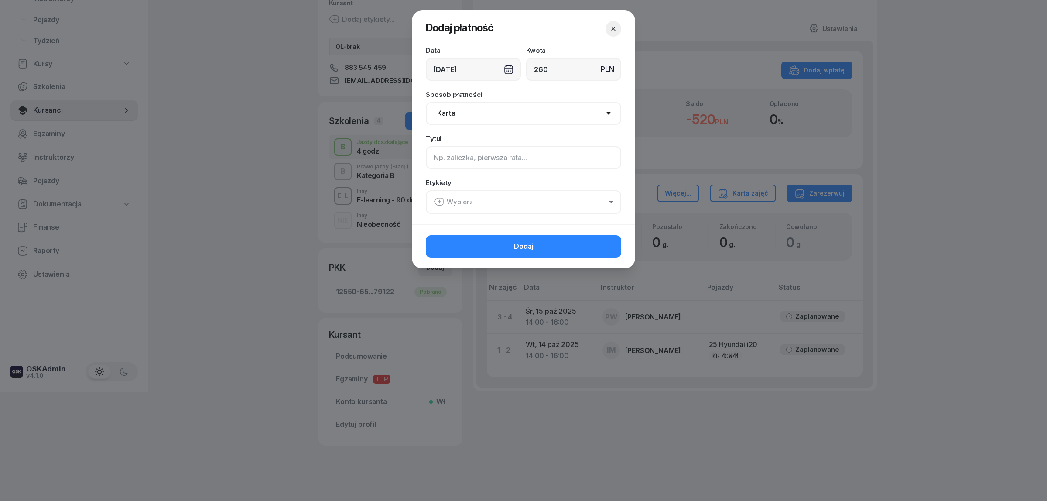
click at [495, 161] on input at bounding box center [524, 157] width 196 height 23
type input "2h B"
click at [485, 202] on button "Wybierz" at bounding box center [524, 202] width 196 height 24
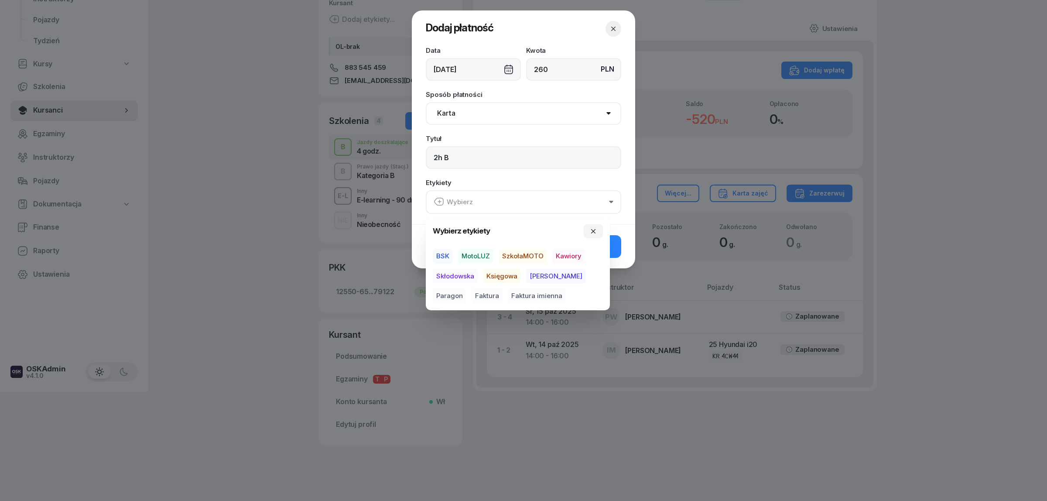
click at [467, 255] on span "MotoLUZ" at bounding box center [475, 256] width 35 height 15
click at [566, 252] on span "Kawiory" at bounding box center [568, 256] width 33 height 15
click at [467, 288] on span "Paragon" at bounding box center [450, 295] width 34 height 15
click at [615, 247] on button "Dodaj" at bounding box center [524, 246] width 196 height 23
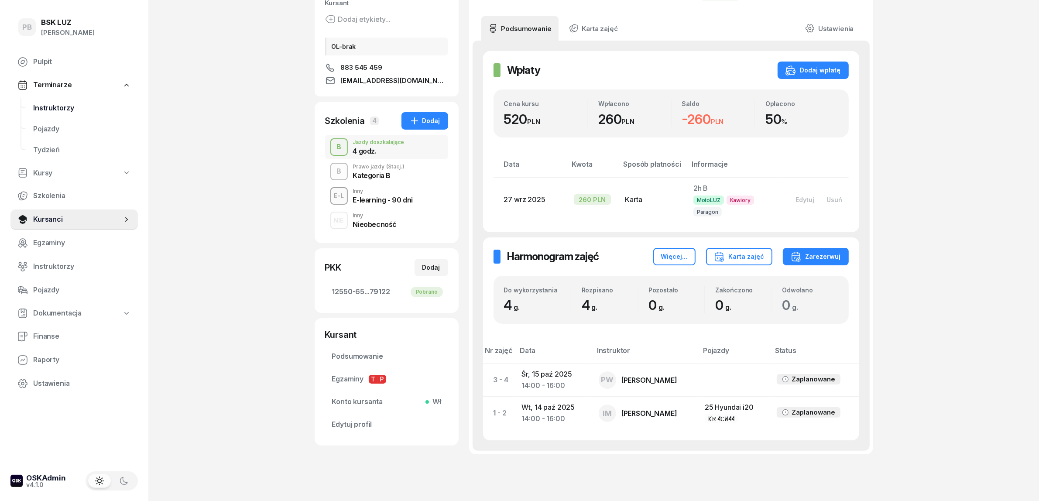
click at [56, 103] on span "Instruktorzy" at bounding box center [82, 108] width 98 height 11
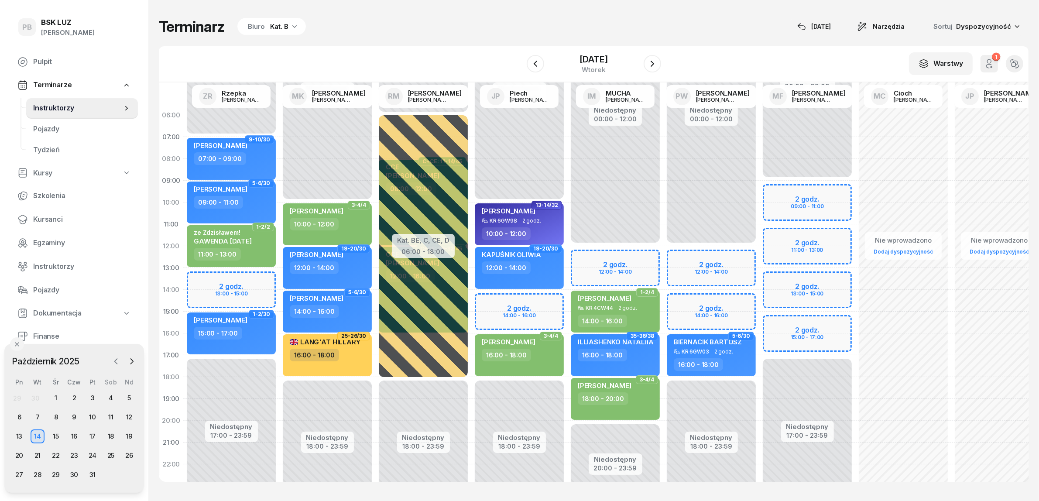
click at [112, 358] on icon "button" at bounding box center [116, 361] width 9 height 9
click at [111, 455] on div "27" at bounding box center [111, 456] width 14 height 14
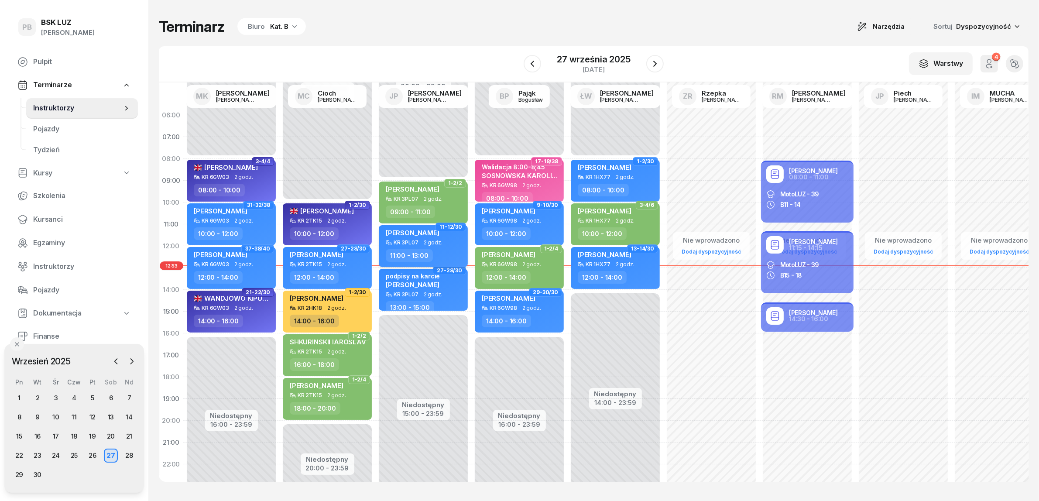
click at [448, 238] on div "[PERSON_NAME]" at bounding box center [424, 234] width 77 height 11
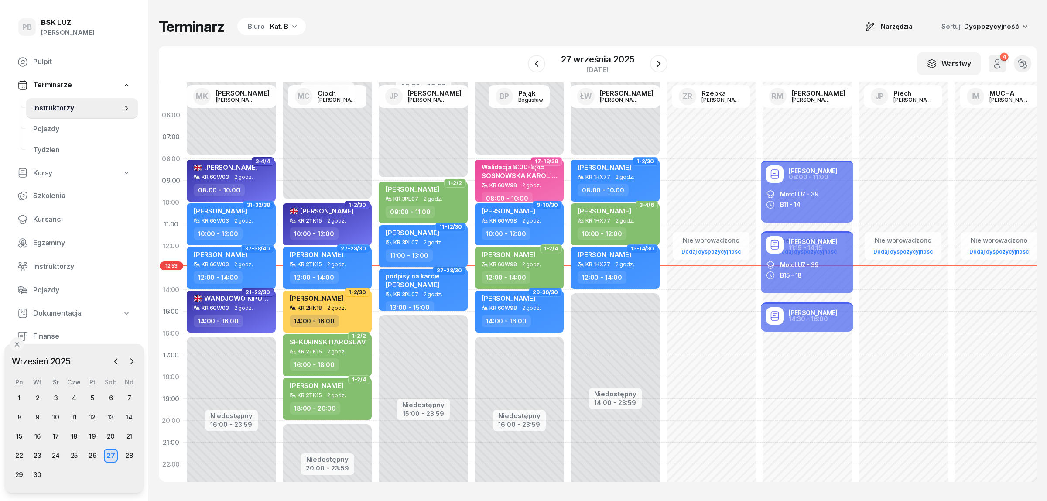
select select "11"
select select "13"
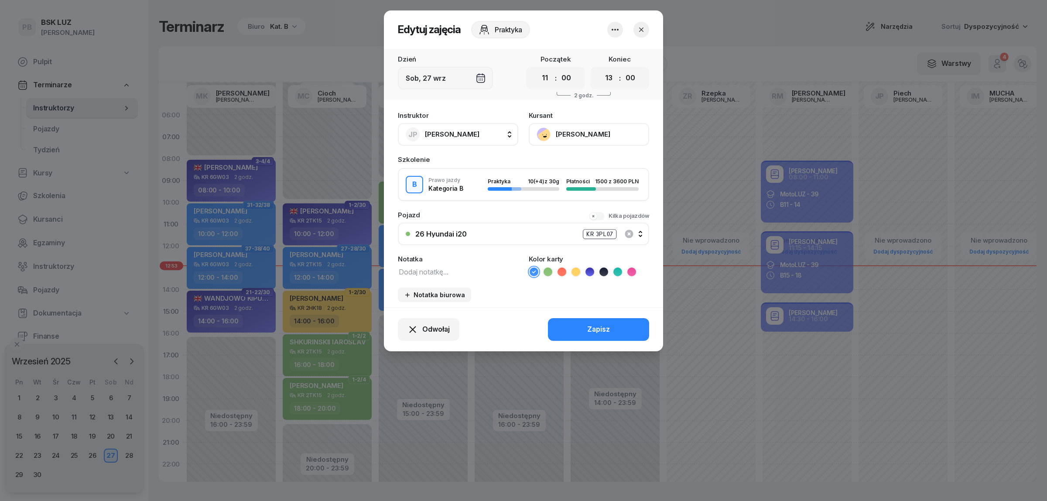
click at [581, 131] on button "[PERSON_NAME]" at bounding box center [589, 134] width 120 height 23
click at [579, 159] on link "Otwórz profil" at bounding box center [588, 164] width 115 height 22
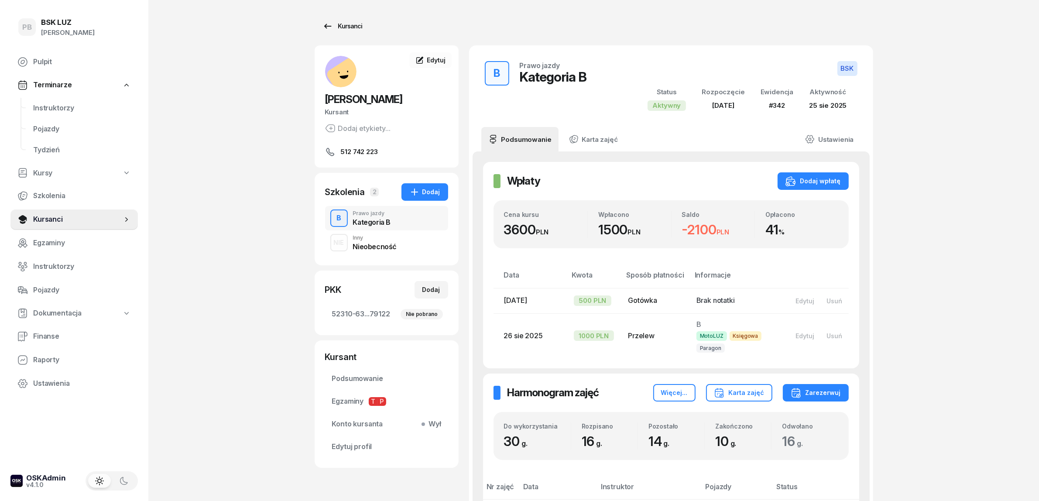
click at [347, 25] on div "Kursanci" at bounding box center [342, 26] width 40 height 10
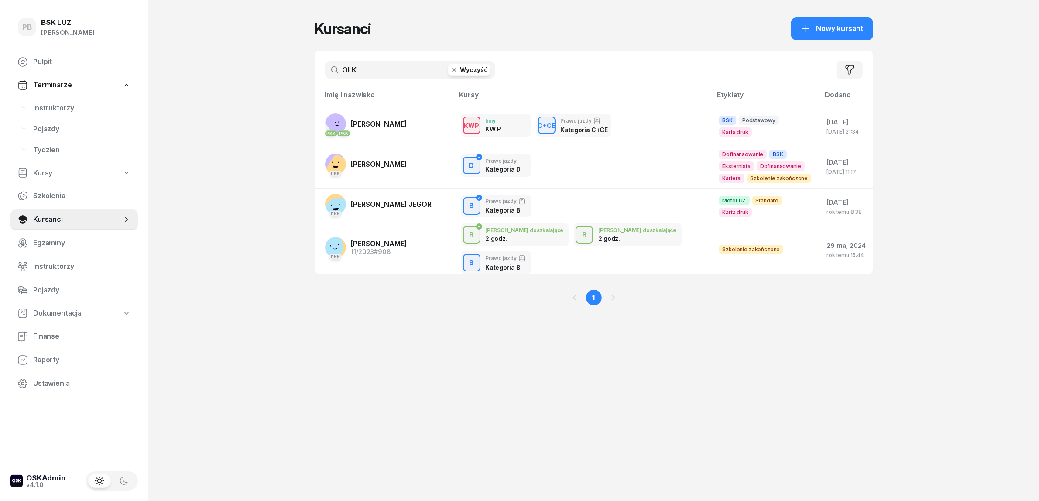
drag, startPoint x: 376, startPoint y: 69, endPoint x: 323, endPoint y: 70, distance: 53.3
click at [323, 70] on div "OLK Wyczyść Filtruj" at bounding box center [594, 70] width 559 height 38
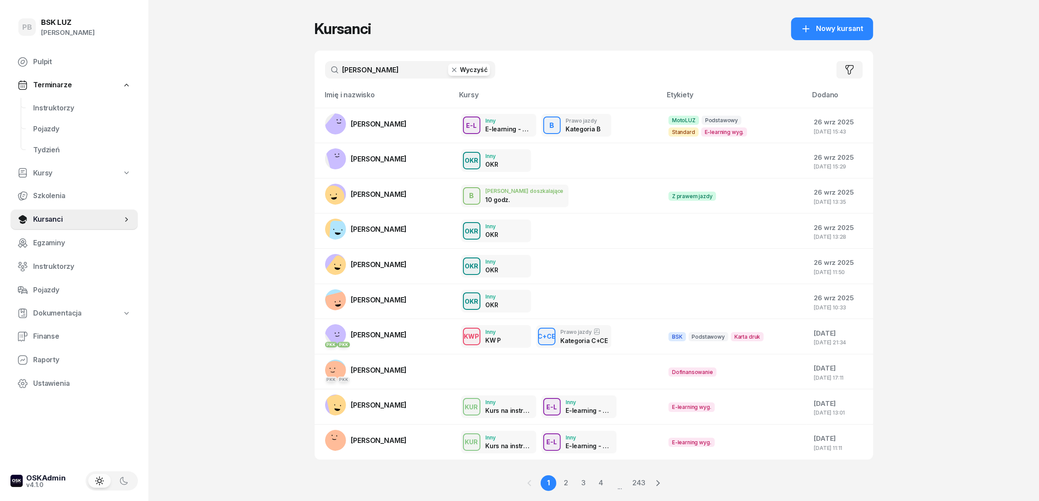
drag, startPoint x: 375, startPoint y: 69, endPoint x: 276, endPoint y: 66, distance: 99.5
click at [276, 66] on div "PB BSK [PERSON_NAME] Terminarze Instruktorzy Pojazdy Tydzień Kursy Szkolenia Ku…" at bounding box center [519, 262] width 1039 height 525
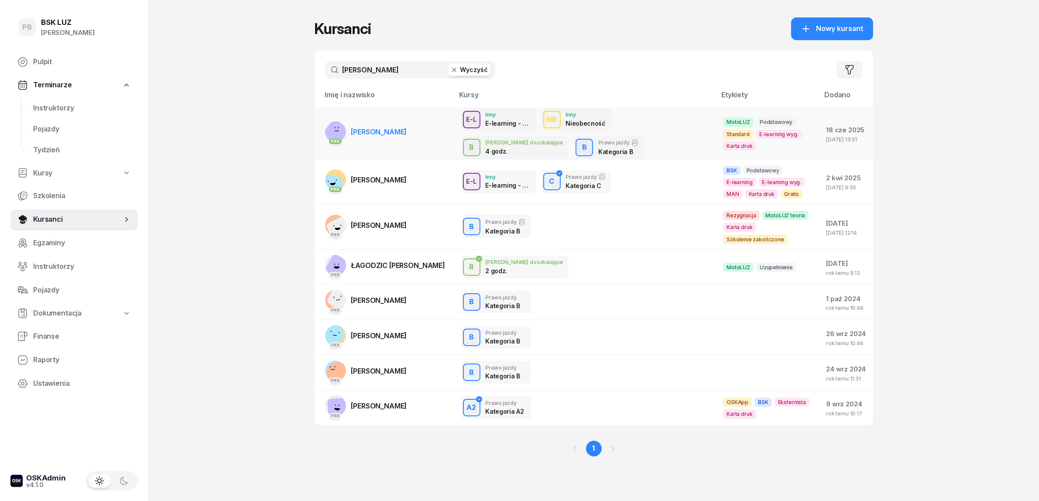
type input "[PERSON_NAME]"
click at [359, 119] on td "PKK [PERSON_NAME]" at bounding box center [385, 133] width 140 height 51
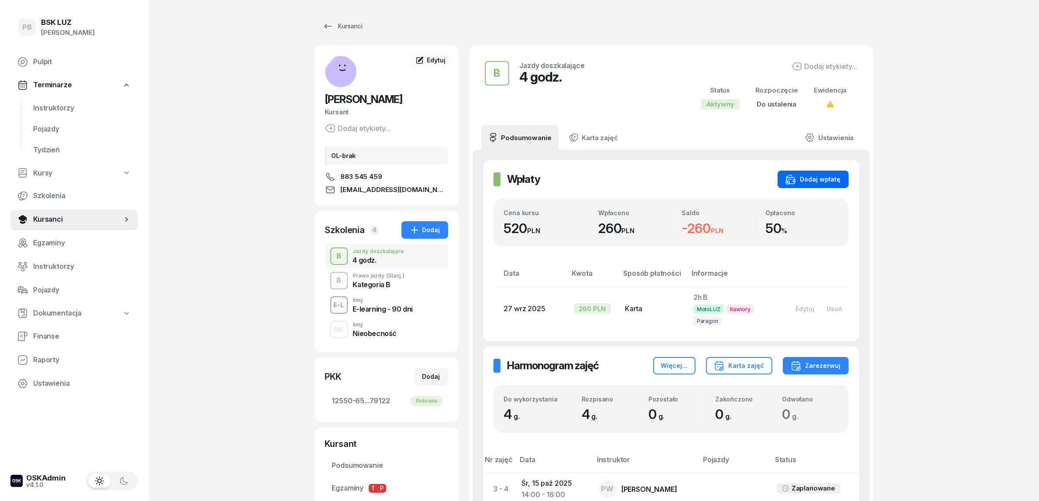
click at [834, 175] on div "Dodaj wpłatę" at bounding box center [813, 179] width 55 height 10
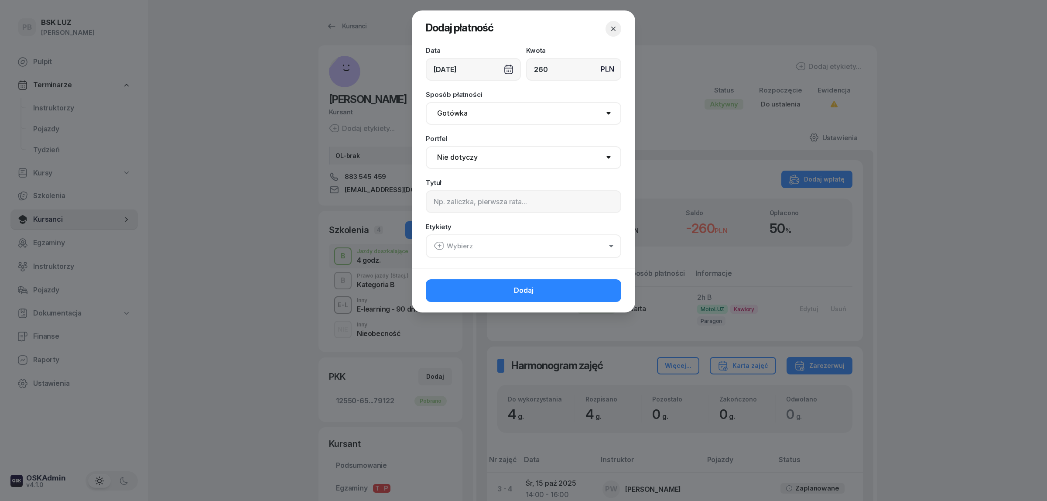
type input "260"
click at [562, 112] on select "Gotówka Karta Przelew Płatności online BLIK" at bounding box center [524, 113] width 196 height 23
select select "card"
click at [426, 102] on select "Gotówka Karta Przelew Płatności online BLIK" at bounding box center [524, 113] width 196 height 23
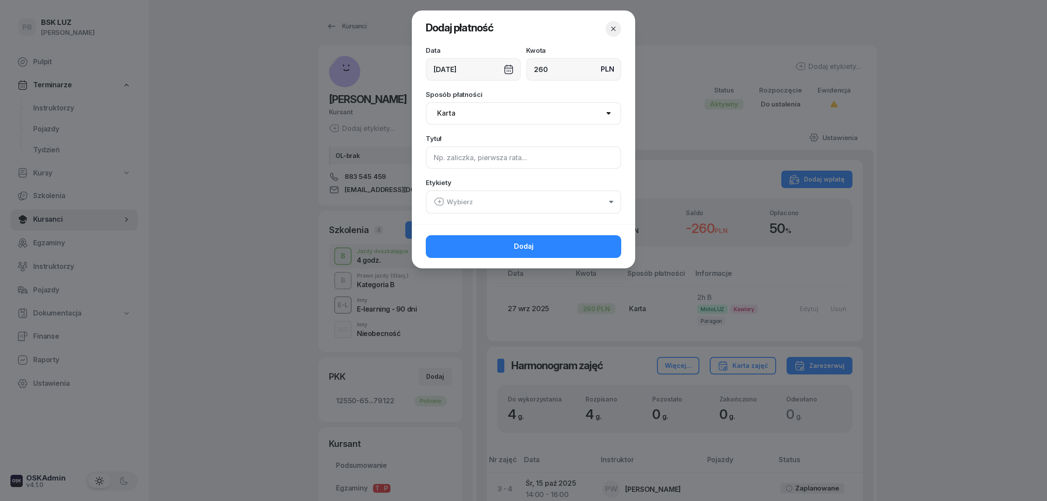
click at [511, 160] on input at bounding box center [524, 157] width 196 height 23
type input "2h B"
click at [508, 199] on button "Wybierz" at bounding box center [524, 202] width 196 height 24
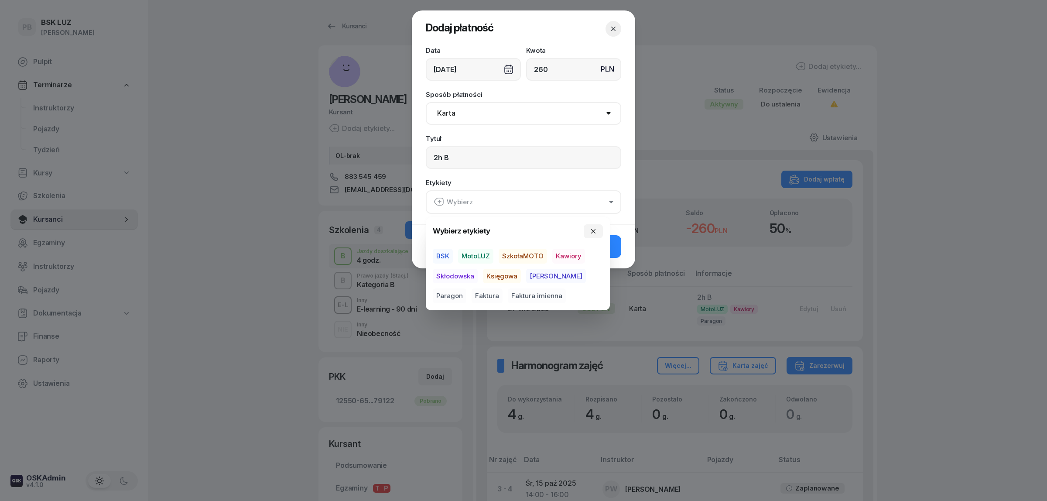
click at [478, 253] on span "MotoLUZ" at bounding box center [475, 256] width 35 height 15
drag, startPoint x: 570, startPoint y: 253, endPoint x: 567, endPoint y: 273, distance: 20.2
click at [570, 254] on span "Kawiory" at bounding box center [568, 256] width 33 height 15
click at [467, 288] on span "Paragon" at bounding box center [450, 295] width 34 height 15
click at [615, 251] on button "Dodaj" at bounding box center [524, 246] width 196 height 23
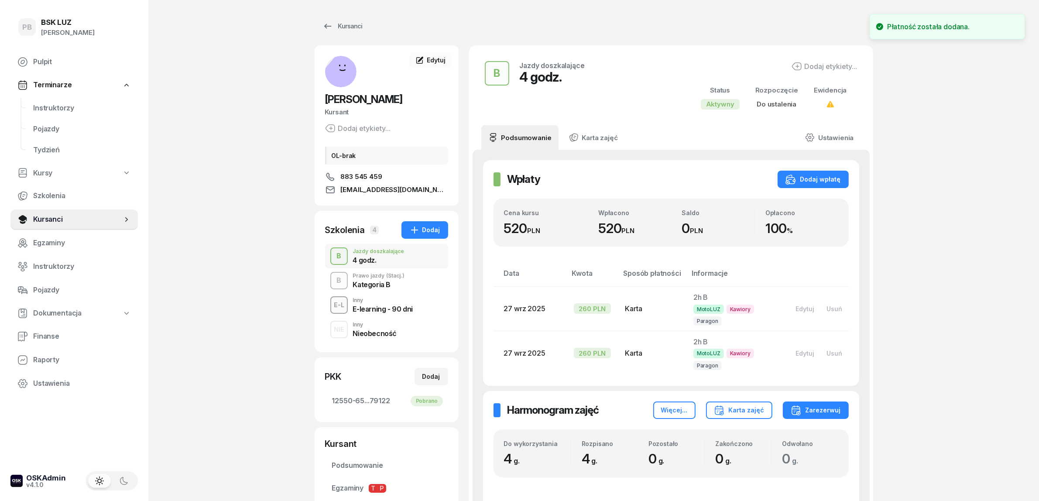
click at [915, 262] on div "PB BSK [PERSON_NAME] Terminarze Instruktorzy Pojazdy Tydzień Kursy Szkolenia Ku…" at bounding box center [519, 346] width 1039 height 693
click at [919, 265] on div "PB BSK [PERSON_NAME] Terminarze Instruktorzy Pojazdy Tydzień Kursy Szkolenia Ku…" at bounding box center [519, 346] width 1039 height 693
click at [216, 126] on div "PB BSK [PERSON_NAME] Terminarze Instruktorzy Pojazdy Tydzień Kursy Szkolenia Ku…" at bounding box center [519, 346] width 1039 height 693
click at [60, 110] on span "Instruktorzy" at bounding box center [82, 108] width 98 height 11
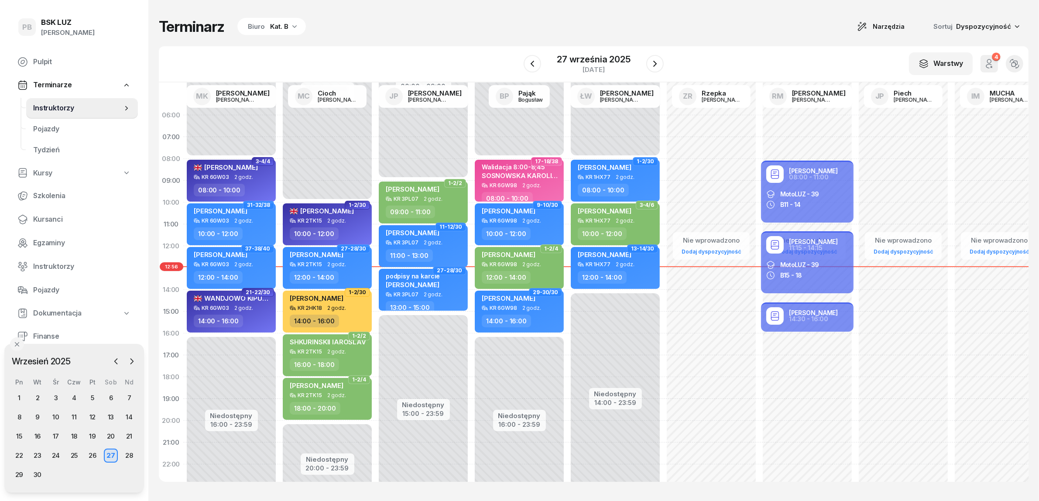
click at [611, 27] on div "Terminarz Biuro Kat. B Narzędzia Sortuj Dyspozycyjność" at bounding box center [594, 26] width 870 height 18
click at [407, 40] on div "Terminarz Biuro Kat. B Narzędzia Sortuj Dyspozycyjność W Wybierz AK [PERSON_NAM…" at bounding box center [594, 249] width 870 height 499
click at [257, 311] on div "WANDJOWO KIPULU KR 6GW03 2 godz. 14:00 - 16:00" at bounding box center [231, 312] width 89 height 42
select select "14"
select select "16"
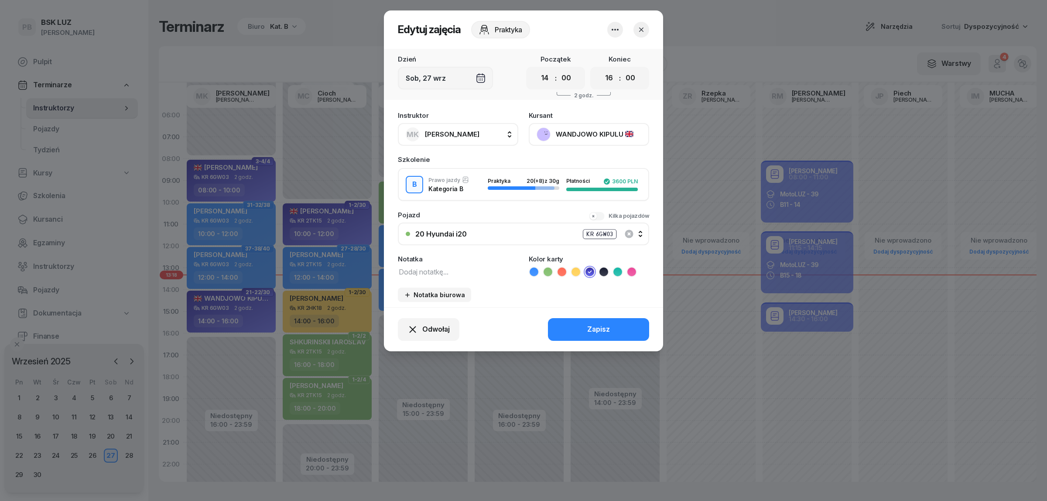
click at [570, 134] on button "WANDJOWO KIPULU" at bounding box center [589, 134] width 120 height 23
click at [218, 376] on div at bounding box center [523, 250] width 1047 height 501
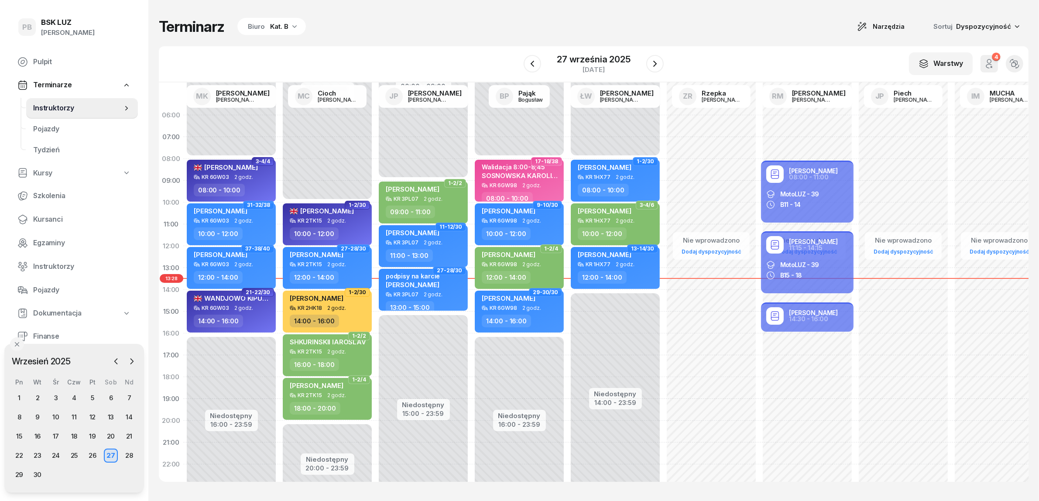
click at [435, 21] on div "Terminarz Biuro Kat. B Narzędzia Sortuj Dyspozycyjność" at bounding box center [594, 26] width 870 height 18
click at [268, 21] on div "Biuro Kat. B" at bounding box center [271, 26] width 69 height 17
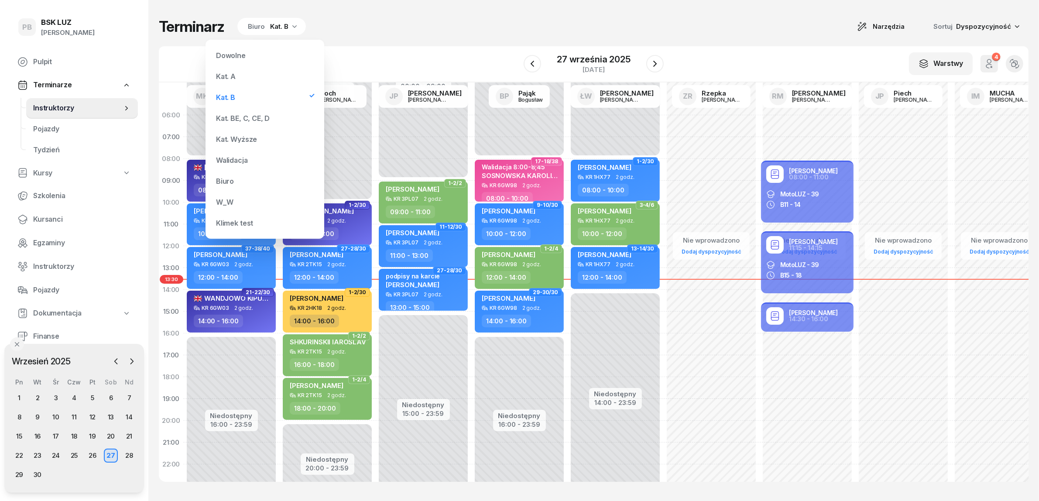
click at [401, 25] on div "Terminarz Biuro Kat. B Narzędzia Sortuj Dyspozycyjność" at bounding box center [594, 26] width 870 height 18
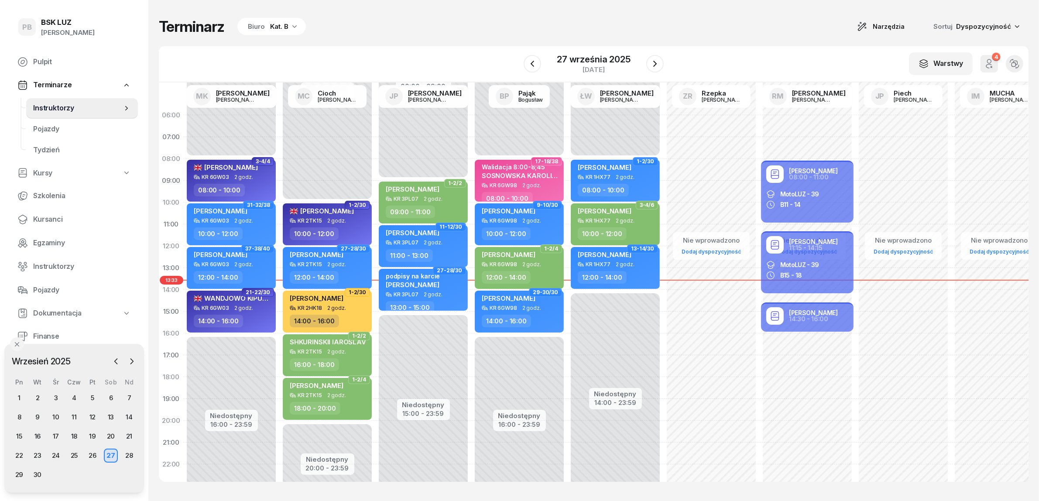
click at [654, 13] on div "Terminarz Biuro Kat. B Narzędzia Sortuj Dyspozycyjność W Wybierz AK [PERSON_NAM…" at bounding box center [594, 249] width 870 height 499
click at [723, 42] on div "Terminarz Biuro Kat. B Narzędzia Sortuj Dyspozycyjność W Wybierz AK [PERSON_NAM…" at bounding box center [594, 249] width 870 height 499
click at [132, 453] on div "28" at bounding box center [129, 456] width 14 height 14
click at [298, 29] on div "Biuro Kat. B" at bounding box center [271, 26] width 69 height 17
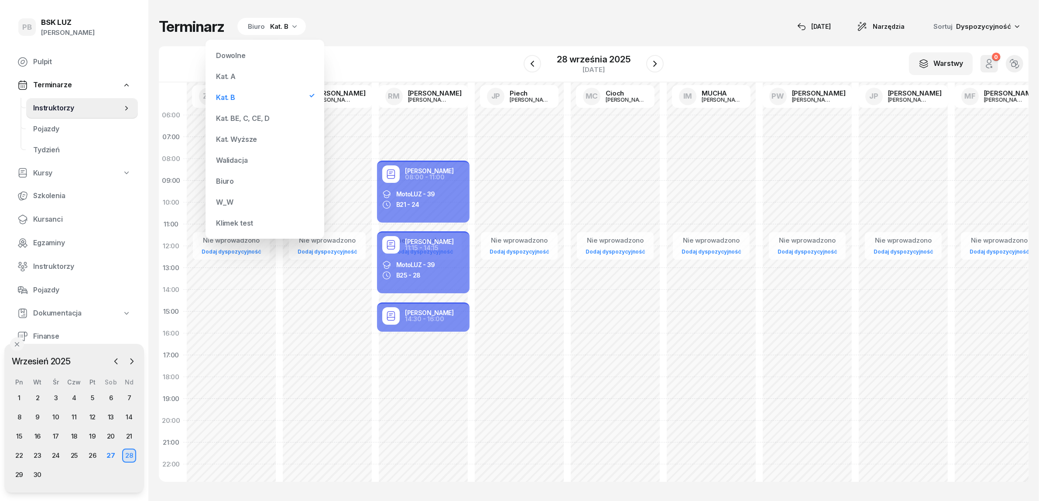
click at [244, 117] on div "Kat. BE, C, CE, D" at bounding box center [243, 118] width 54 height 7
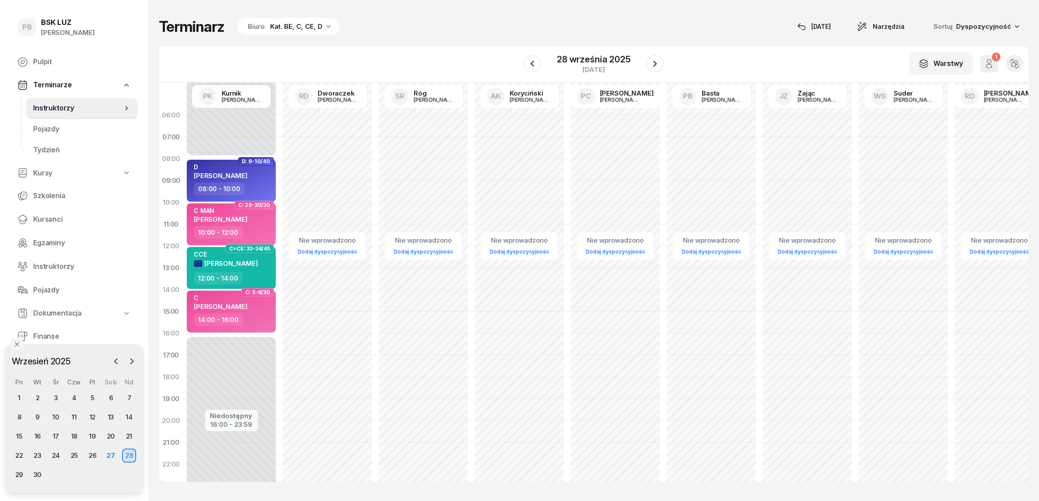
click at [366, 38] on div "Terminarz Biuro Kat. BE, C, CE, D [DATE] Narzędzia Sortuj Dyspozycyjność W Wybi…" at bounding box center [594, 249] width 870 height 499
click at [660, 60] on button "button" at bounding box center [654, 63] width 17 height 17
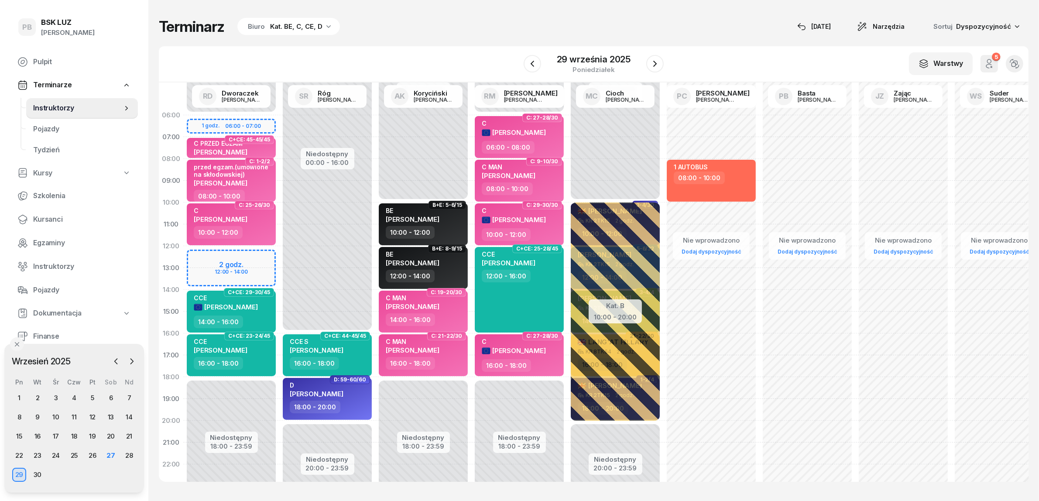
drag, startPoint x: 437, startPoint y: 22, endPoint x: 455, endPoint y: 42, distance: 26.9
click at [437, 22] on div "Terminarz Biuro Kat. BE, C, CE, D [DATE] Narzędzia Sortuj Dyspozycyjność" at bounding box center [594, 26] width 870 height 18
click at [696, 461] on div "Nie wprowadzono Dodaj dyspozycyjność 1 AUTOBUS 08:00 - 10:00" at bounding box center [711, 311] width 96 height 415
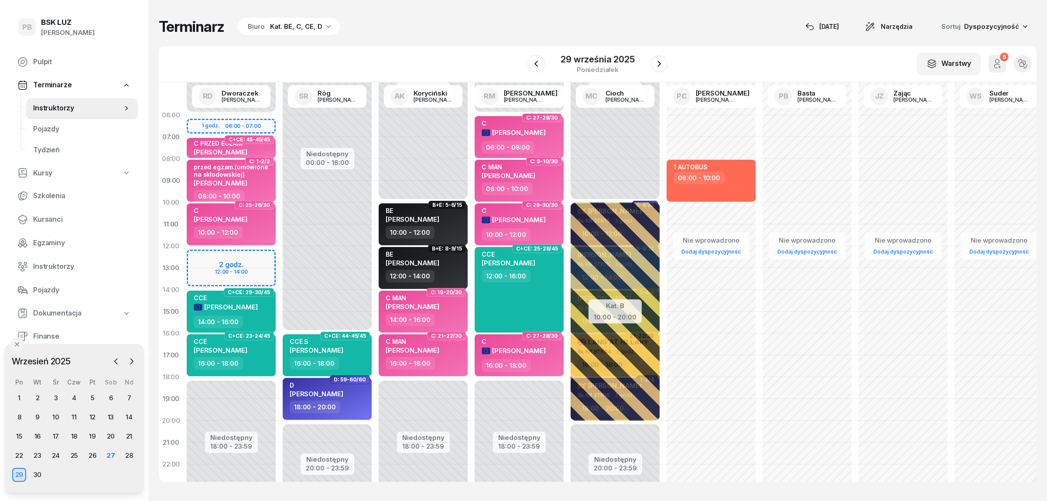
select select "21"
select select "23"
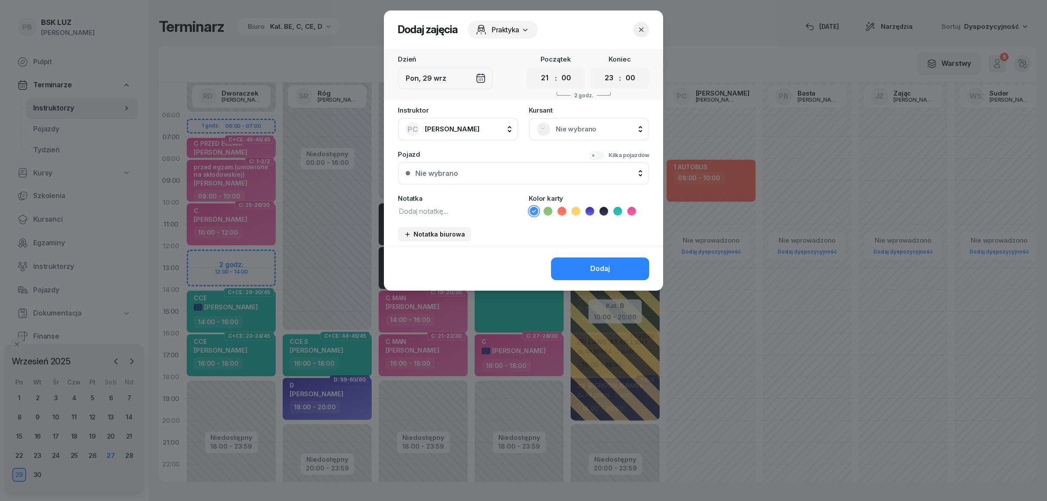
click at [430, 17] on header "Dodaj zajęcia Praktyka" at bounding box center [523, 29] width 279 height 38
click at [647, 27] on button "button" at bounding box center [642, 30] width 16 height 16
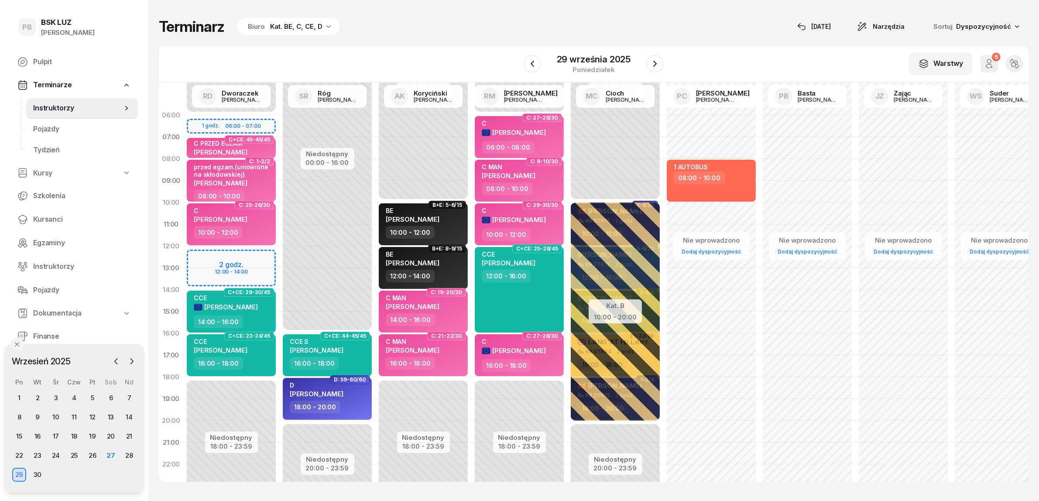
drag, startPoint x: 443, startPoint y: 33, endPoint x: 448, endPoint y: 33, distance: 4.4
click at [443, 33] on div "Terminarz Biuro Kat. BE, C, CE, D [DATE] Narzędzia Sortuj Dyspozycyjność" at bounding box center [594, 26] width 870 height 18
click at [658, 64] on icon "button" at bounding box center [655, 63] width 10 height 10
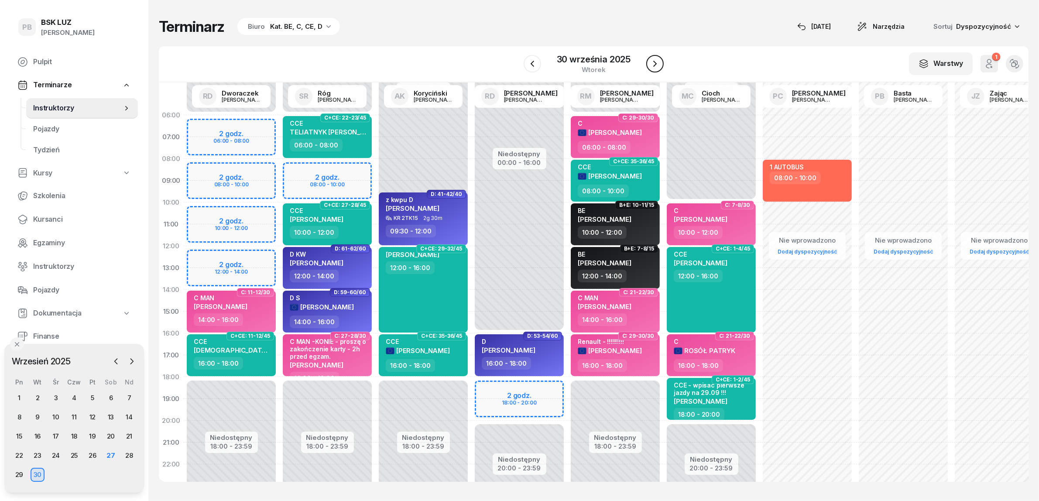
click at [658, 64] on icon "button" at bounding box center [655, 63] width 10 height 10
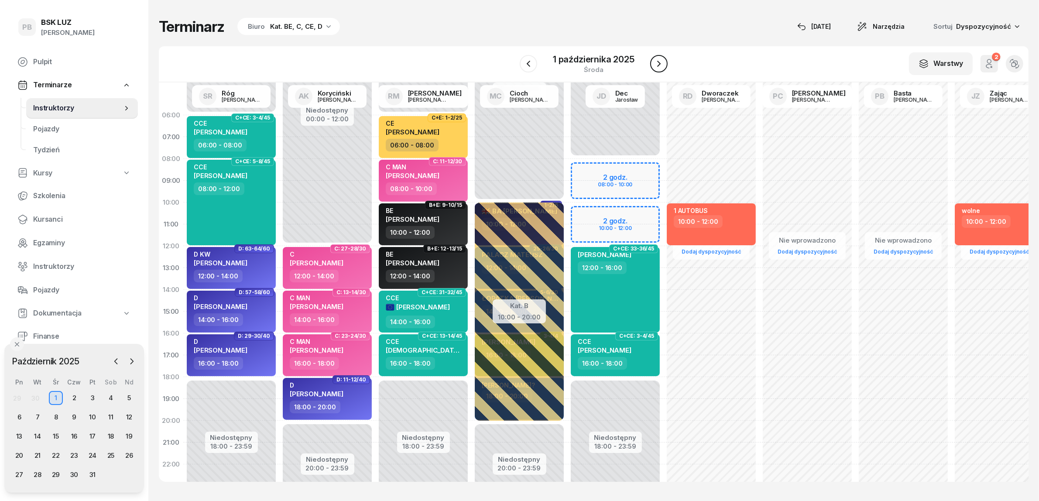
click at [658, 64] on icon "button" at bounding box center [659, 63] width 10 height 10
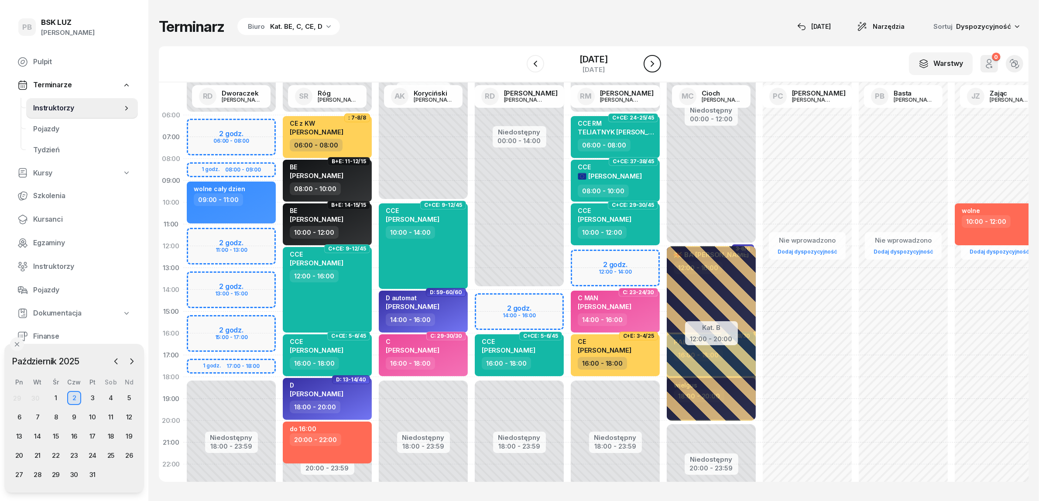
click at [658, 64] on icon "button" at bounding box center [652, 63] width 10 height 10
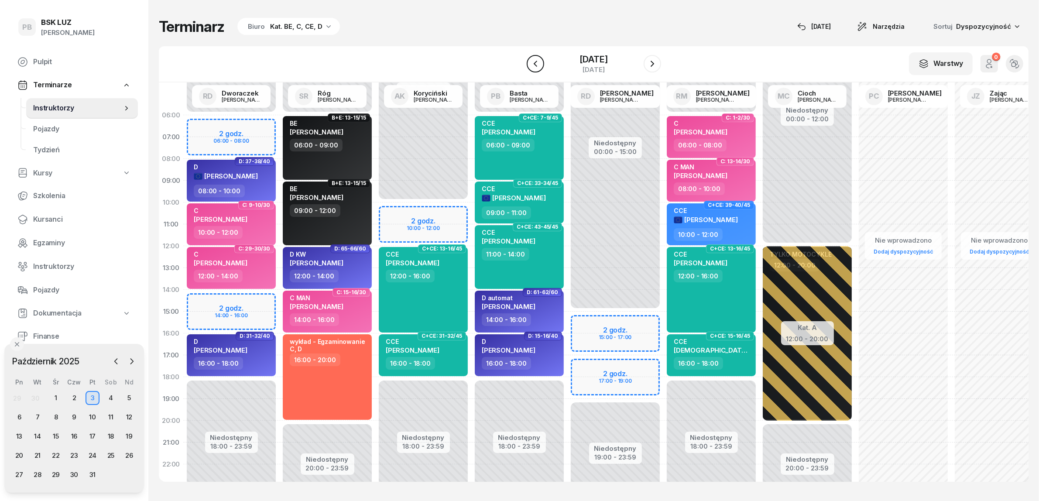
click at [530, 66] on icon "button" at bounding box center [535, 63] width 10 height 10
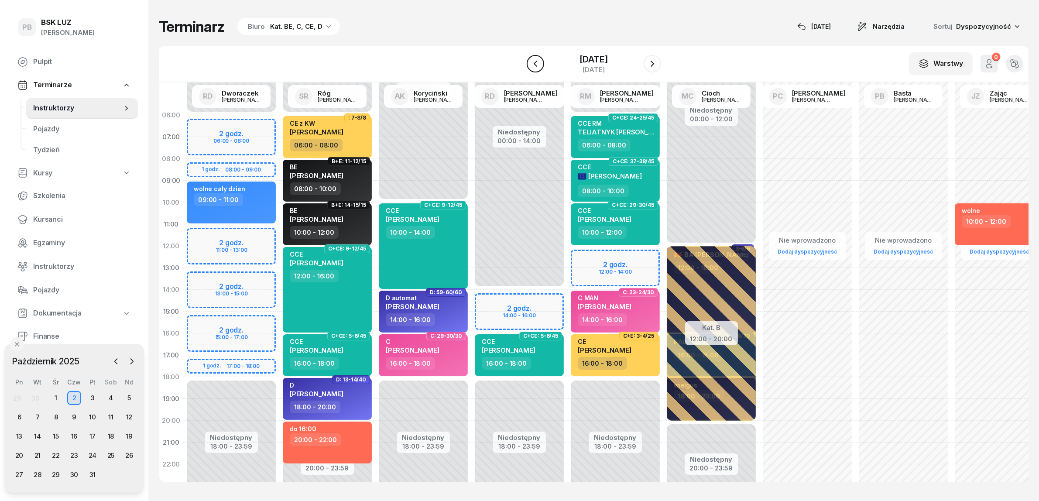
click at [531, 64] on icon "button" at bounding box center [535, 63] width 10 height 10
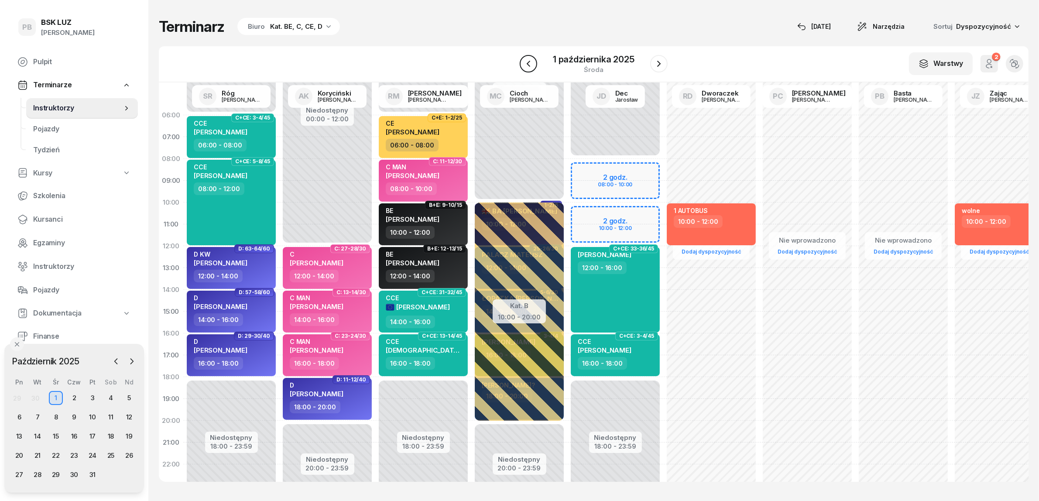
click at [531, 64] on icon "button" at bounding box center [528, 63] width 10 height 10
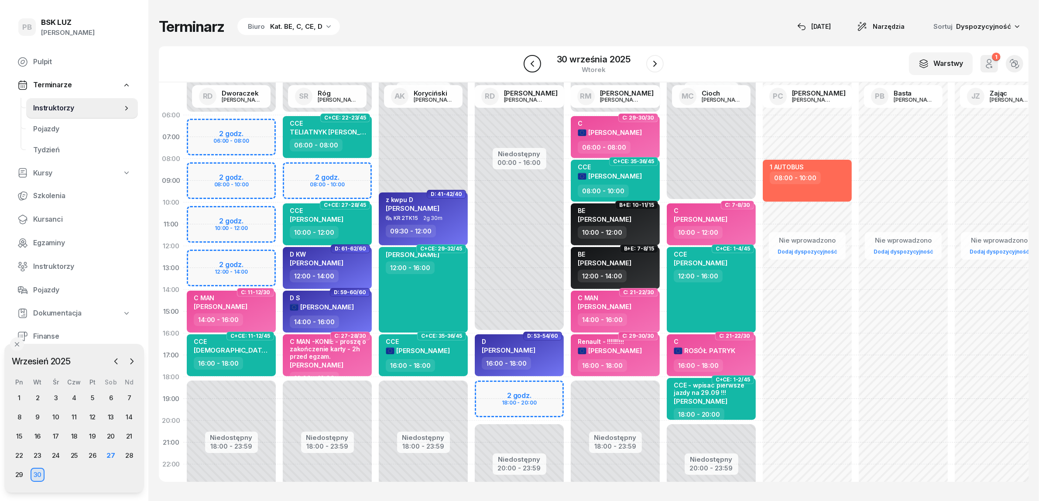
click at [531, 64] on icon "button" at bounding box center [532, 63] width 10 height 10
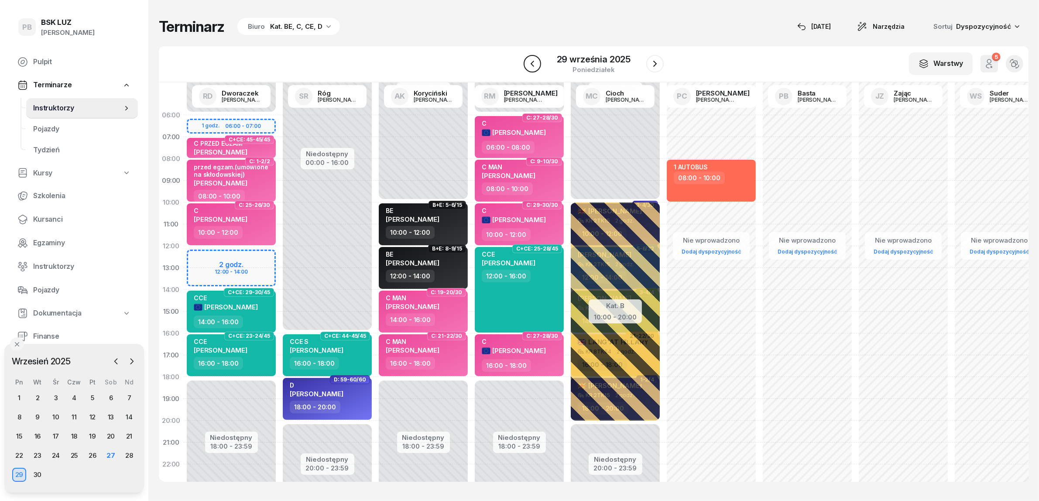
click at [531, 64] on icon "button" at bounding box center [532, 63] width 10 height 10
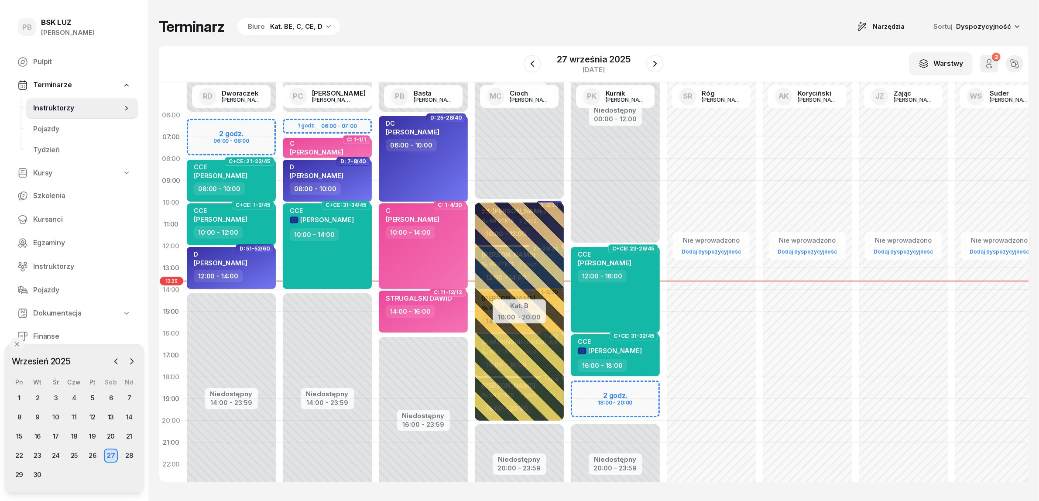
click at [496, 62] on div "W Wybierz AK [PERSON_NAME] BP [PERSON_NAME] DP [PERSON_NAME] GS [PERSON_NAME] I…" at bounding box center [594, 64] width 870 height 36
click at [810, 425] on div "Nie wprowadzono Dodaj dyspozycyjność" at bounding box center [807, 311] width 96 height 415
select select "20"
select select "22"
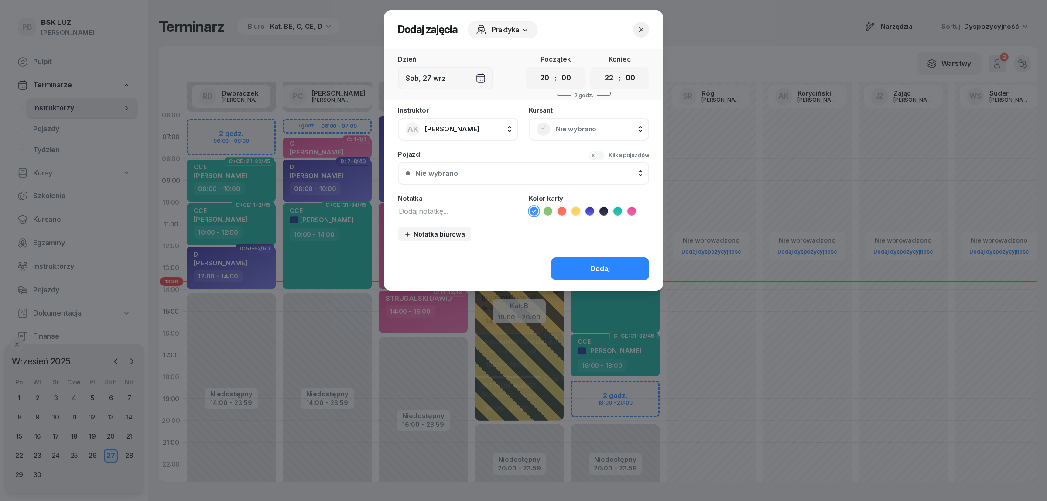
click at [643, 23] on button "button" at bounding box center [642, 30] width 16 height 16
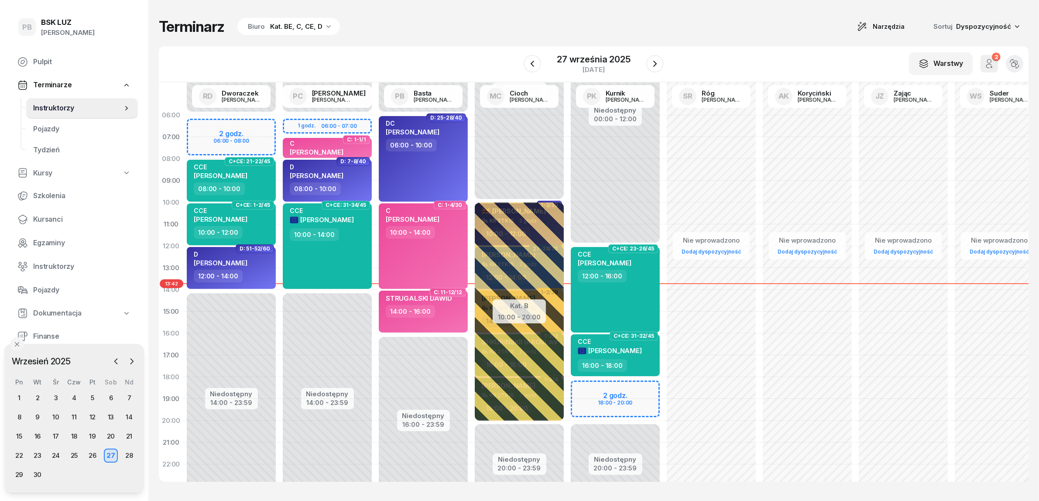
click at [51, 218] on span "Kursanci" at bounding box center [82, 219] width 98 height 11
click at [55, 217] on span "Kursanci" at bounding box center [82, 219] width 98 height 11
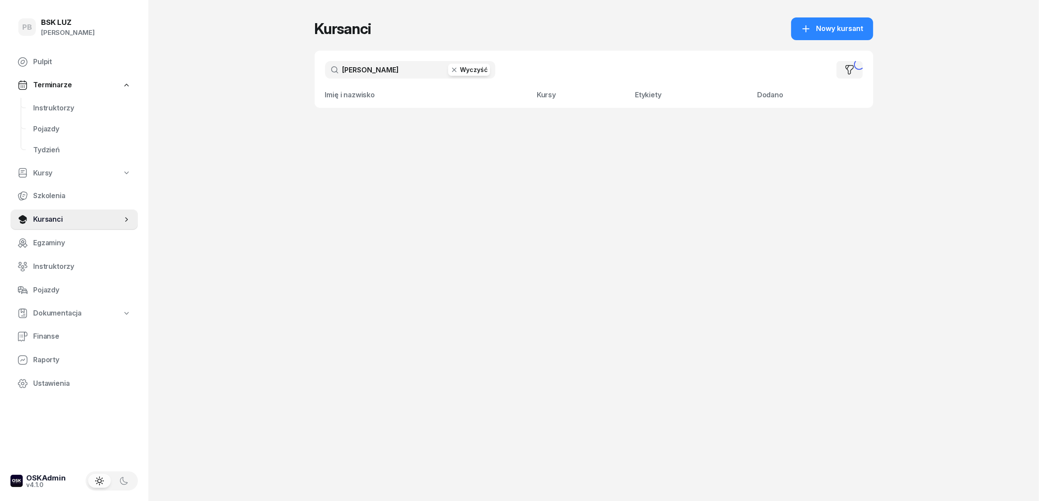
click at [383, 66] on input "[PERSON_NAME]" at bounding box center [410, 69] width 170 height 17
click at [382, 67] on input "[PERSON_NAME]" at bounding box center [410, 69] width 170 height 17
click at [379, 70] on input "[PERSON_NAME]" at bounding box center [410, 69] width 170 height 17
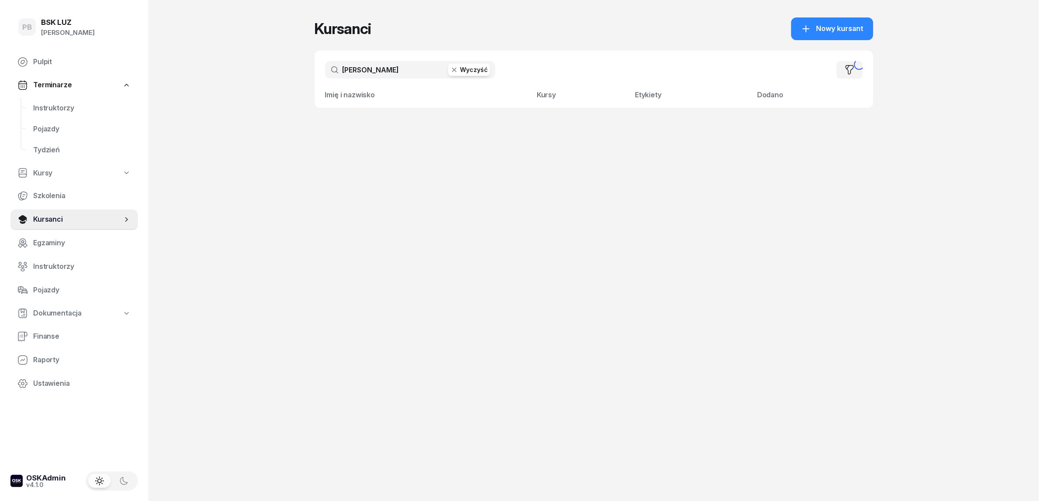
click at [471, 69] on button "Wyczyść" at bounding box center [469, 70] width 42 height 12
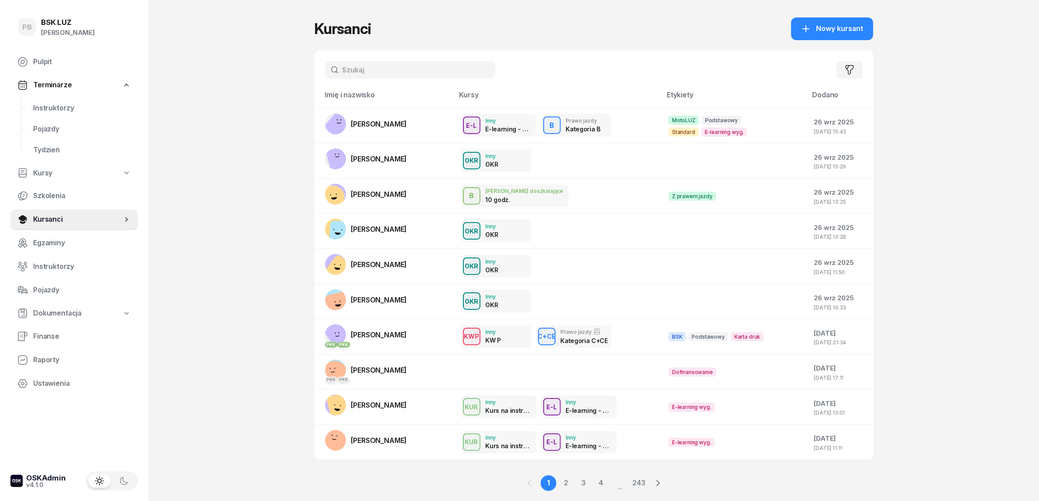
click at [390, 71] on input "text" at bounding box center [410, 69] width 170 height 17
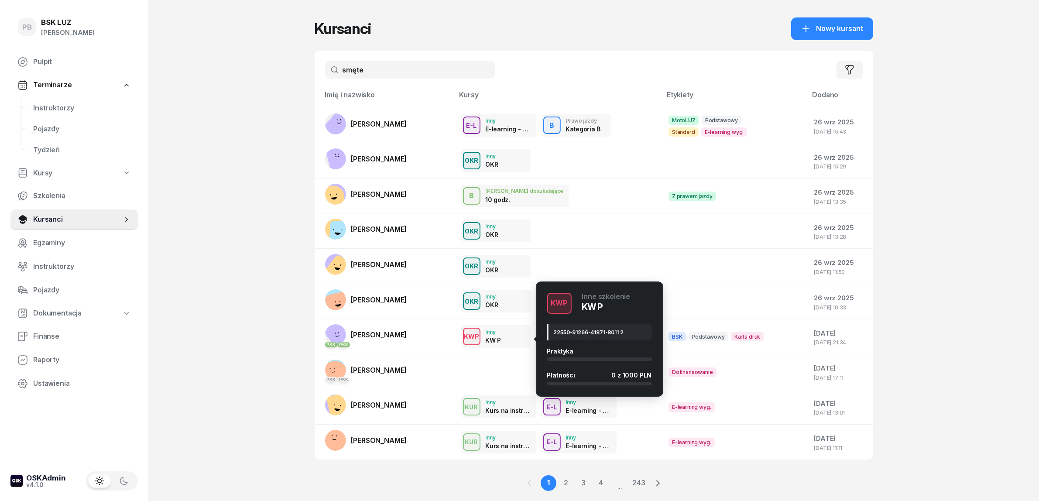
type input "smętek"
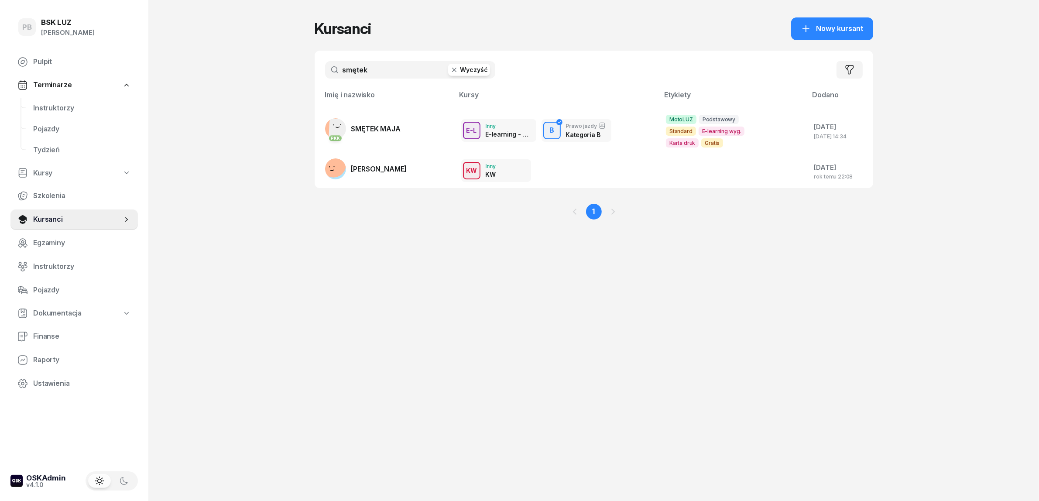
drag, startPoint x: 388, startPoint y: 118, endPoint x: 398, endPoint y: 134, distance: 18.5
click at [388, 118] on link "PKK SMĘTEK MAJA" at bounding box center [362, 128] width 75 height 21
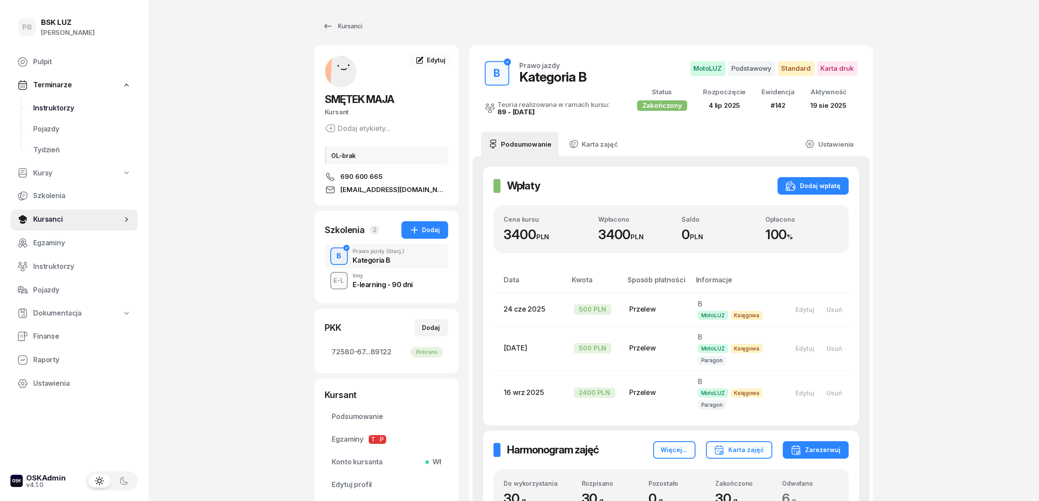
click at [71, 111] on span "Instruktorzy" at bounding box center [82, 108] width 98 height 11
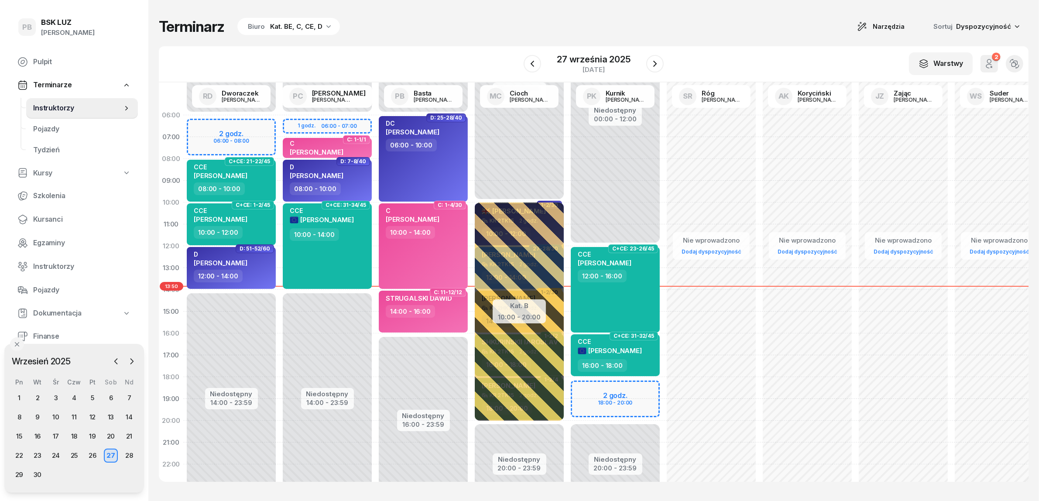
click at [293, 22] on div "Kat. BE, C, CE, D" at bounding box center [296, 26] width 52 height 10
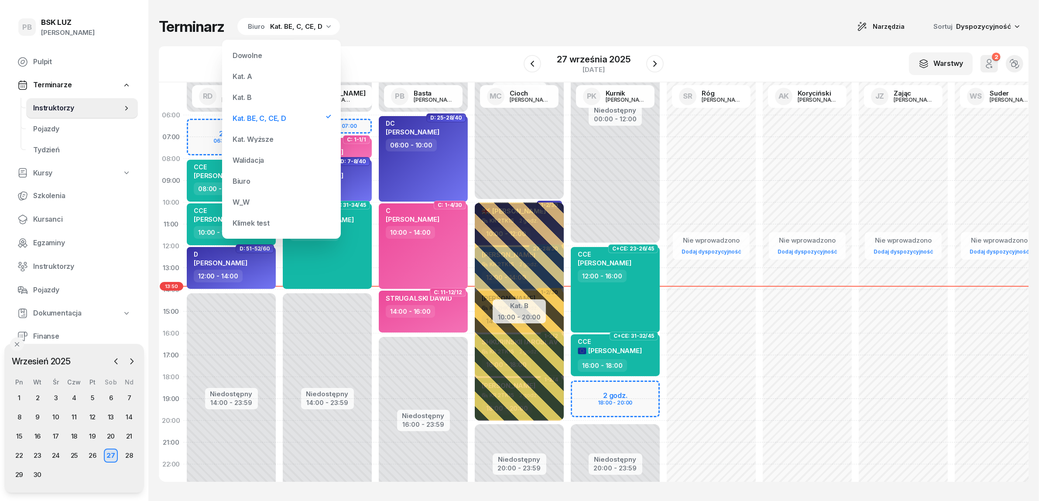
click at [262, 92] on div "Kat. B" at bounding box center [281, 97] width 105 height 17
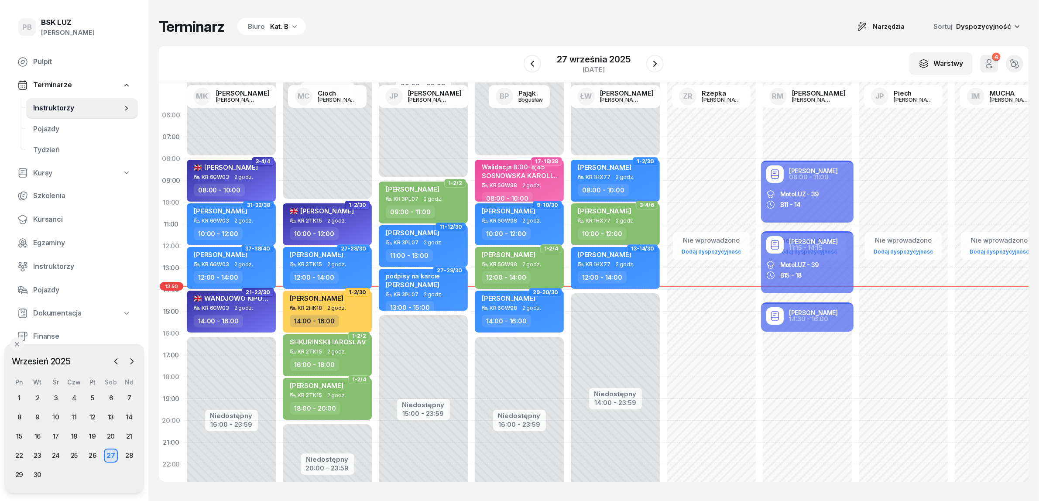
click at [448, 51] on div "W Wybierz AK [PERSON_NAME] BP [PERSON_NAME] DP [PERSON_NAME] GS [PERSON_NAME] I…" at bounding box center [594, 64] width 870 height 36
click at [456, 14] on div "Terminarz Biuro Kat. B Narzędzia Sortuj Dyspozycyjność W Wybierz AK [PERSON_NAM…" at bounding box center [594, 249] width 870 height 499
click at [557, 14] on div "Terminarz Biuro Kat. B Narzędzia Sortuj Dyspozycyjność W Wybierz AK [PERSON_NAM…" at bounding box center [594, 249] width 870 height 499
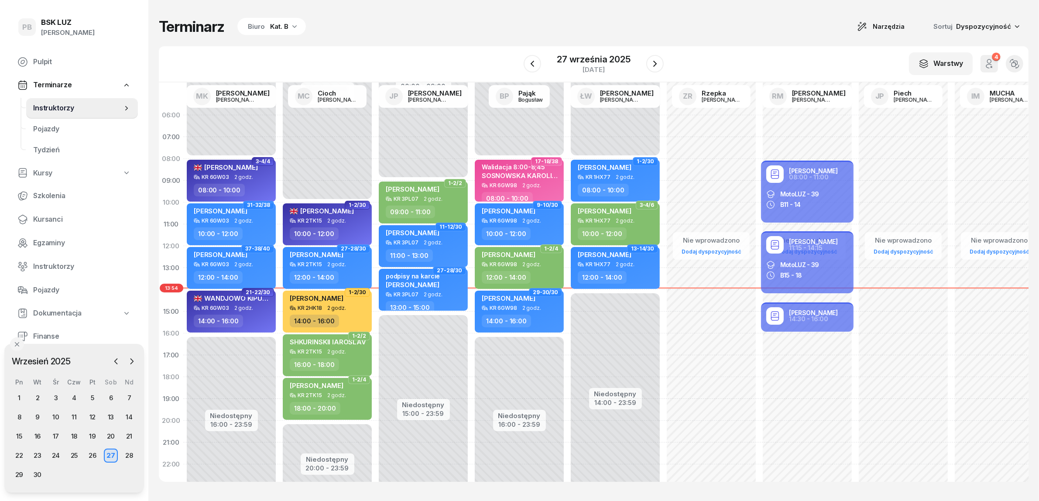
click at [690, 30] on div "Terminarz Biuro Kat. B Narzędzia Sortuj Dyspozycyjność" at bounding box center [594, 26] width 870 height 18
click at [420, 35] on div "Terminarz Biuro Kat. B Narzędzia Sortuj Dyspozycyjność" at bounding box center [594, 26] width 870 height 18
click at [701, 31] on div "Terminarz Biuro Kat. B Narzędzia Sortuj Dyspozycyjność" at bounding box center [594, 26] width 870 height 18
click at [691, 42] on div "Terminarz Biuro Kat. B Narzędzia Sortuj Dyspozycyjność W Wybierz AK [PERSON_NAM…" at bounding box center [594, 249] width 870 height 499
click at [699, 40] on div "Terminarz Biuro Kat. B Narzędzia Sortuj Dyspozycyjność W Wybierz AK [PERSON_NAM…" at bounding box center [594, 249] width 870 height 499
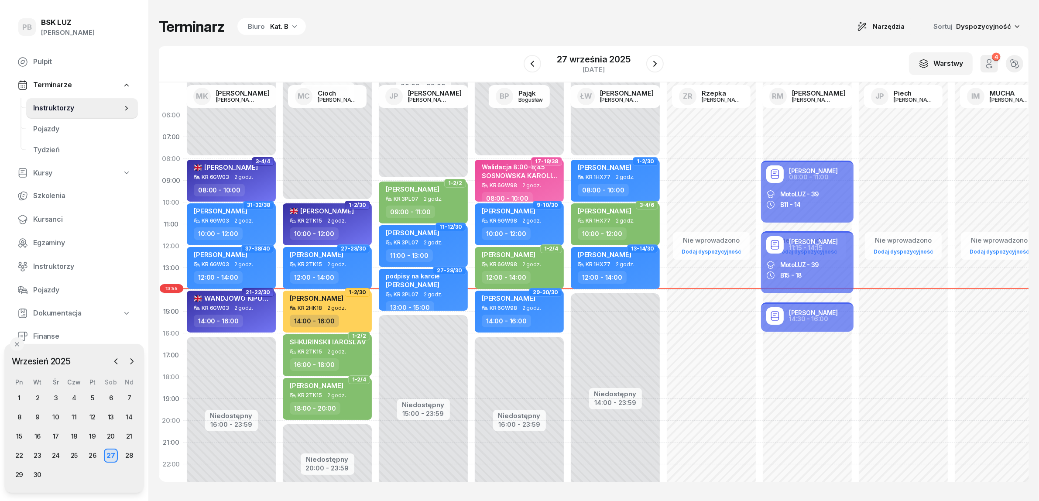
click at [738, 33] on div "Terminarz Biuro Kat. B Narzędzia Sortuj Dyspozycyjność" at bounding box center [594, 26] width 870 height 18
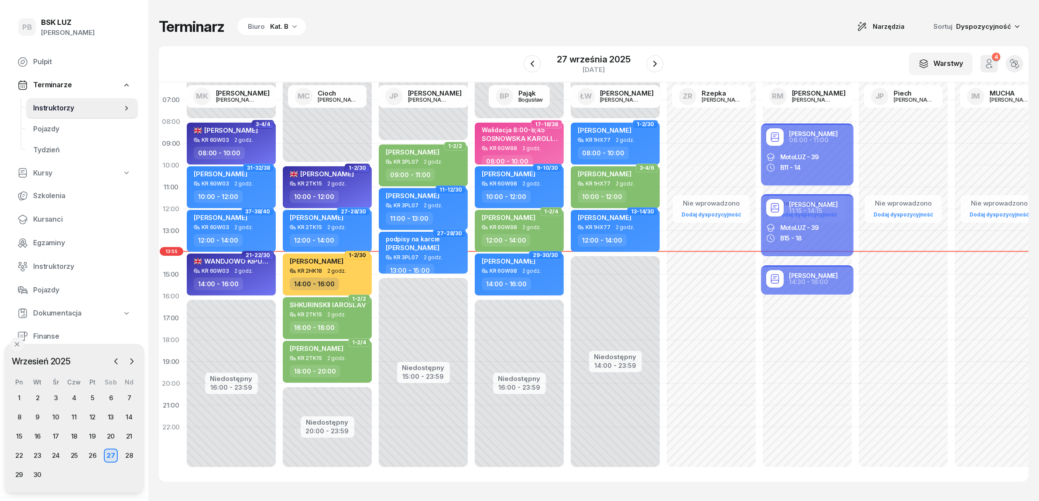
click at [732, 28] on div "Terminarz Biuro Kat. B Narzędzia Sortuj Dyspozycyjność" at bounding box center [594, 26] width 870 height 18
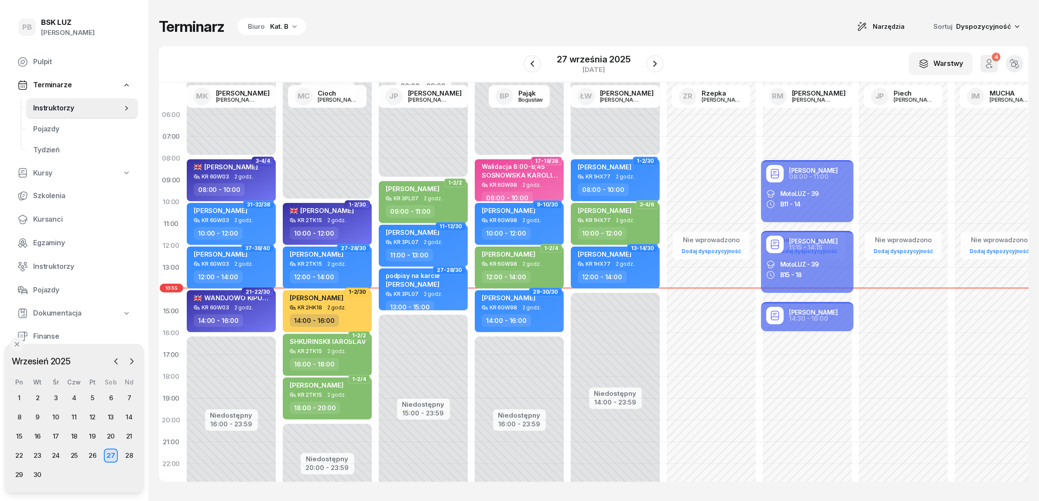
scroll to position [0, 0]
click at [769, 27] on div "Terminarz Biuro Kat. B Narzędzia Sortuj Dyspozycyjność" at bounding box center [594, 26] width 870 height 18
click at [721, 38] on div "Terminarz Biuro Kat. B Narzędzia Sortuj Dyspozycyjność W Wybierz AK [PERSON_NAM…" at bounding box center [594, 249] width 870 height 499
click at [751, 32] on div "Terminarz Biuro Kat. B Narzędzia Sortuj Dyspozycyjność" at bounding box center [594, 26] width 870 height 18
click at [460, 6] on div "Terminarz Biuro Kat. B Narzędzia Sortuj Dyspozycyjność W Wybierz AK [PERSON_NAM…" at bounding box center [594, 249] width 870 height 499
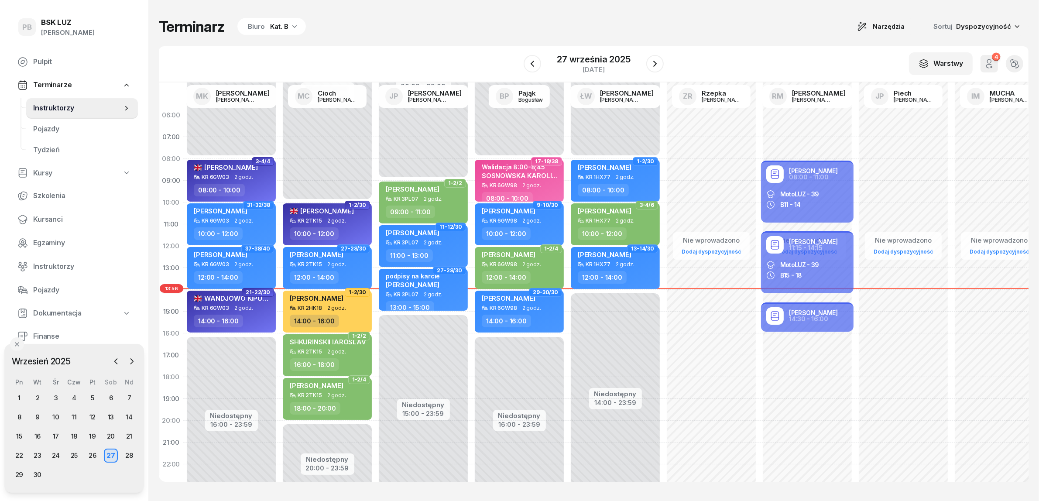
click at [762, 48] on div "W Wybierz AK [PERSON_NAME] BP [PERSON_NAME] DP [PERSON_NAME] GS [PERSON_NAME] I…" at bounding box center [594, 64] width 870 height 36
click at [740, 37] on div "Terminarz Biuro Kat. B Narzędzia Sortuj Dyspozycyjność W Wybierz AK [PERSON_NAM…" at bounding box center [594, 249] width 870 height 499
click at [47, 333] on span "Finanse" at bounding box center [82, 336] width 98 height 11
